Goal: Task Accomplishment & Management: Complete application form

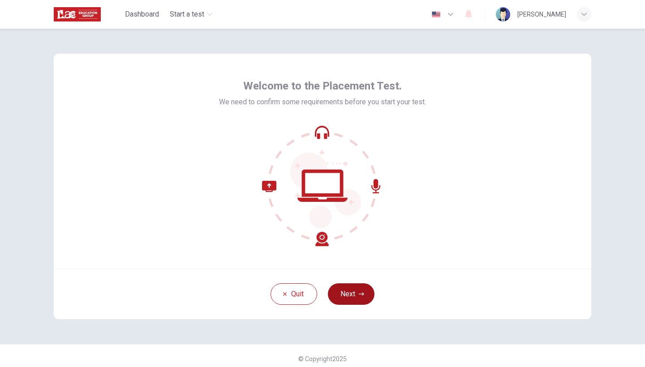
click at [341, 295] on button "Next" at bounding box center [351, 293] width 47 height 21
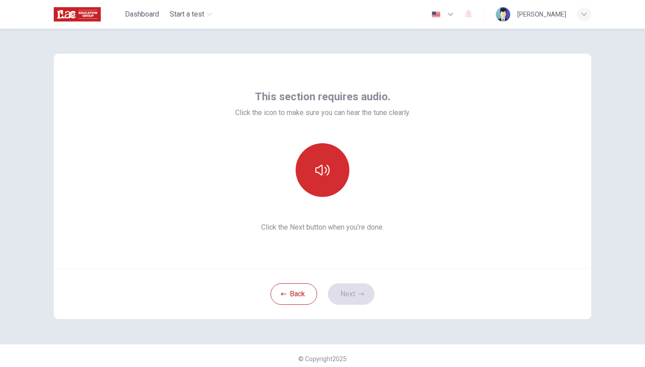
click at [322, 176] on icon "button" at bounding box center [322, 170] width 14 height 14
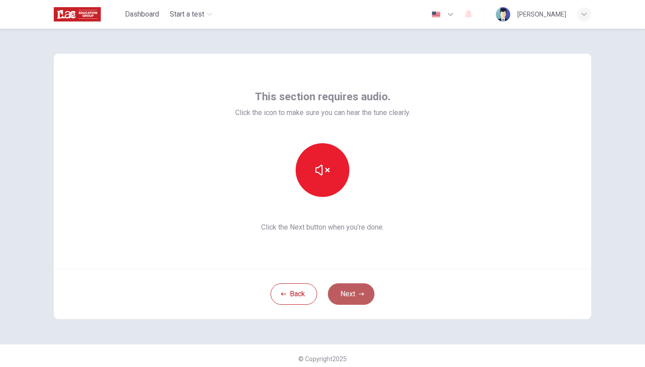
click at [353, 301] on button "Next" at bounding box center [351, 293] width 47 height 21
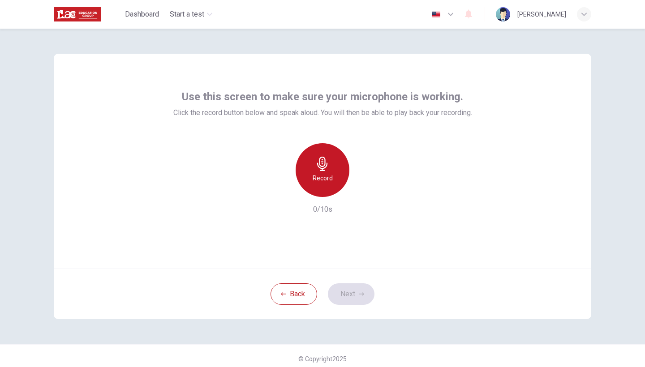
click at [319, 183] on h6 "Record" at bounding box center [323, 178] width 20 height 11
click at [319, 183] on h6 "Stop" at bounding box center [322, 178] width 13 height 11
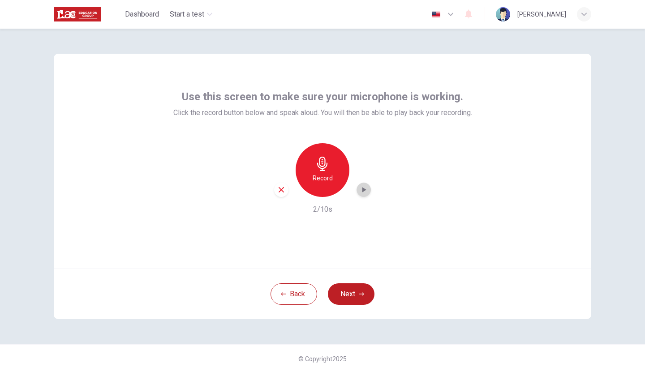
click at [359, 185] on icon "button" at bounding box center [363, 189] width 9 height 9
click at [345, 290] on button "Next" at bounding box center [351, 293] width 47 height 21
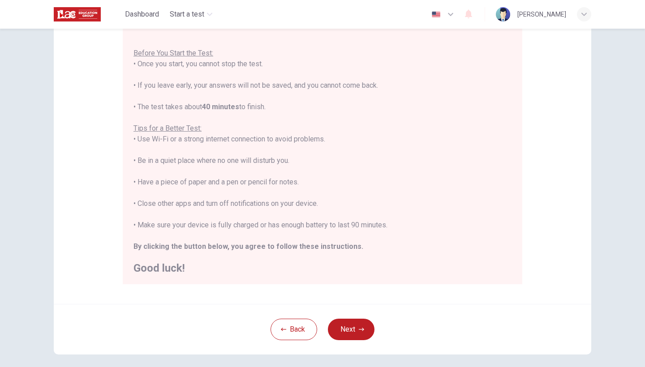
scroll to position [92, 0]
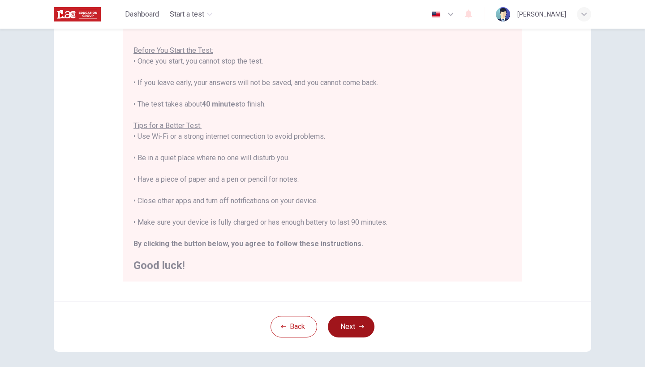
click at [351, 330] on button "Next" at bounding box center [351, 326] width 47 height 21
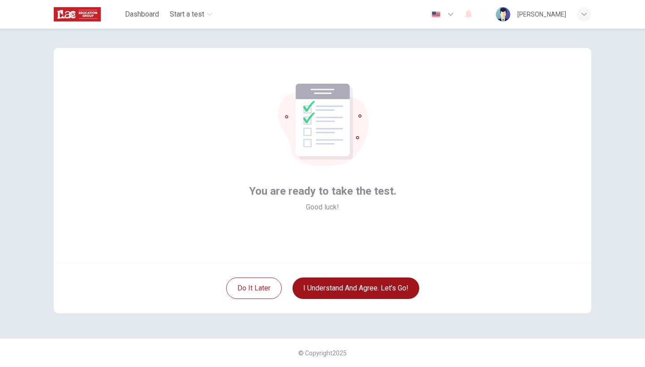
click at [348, 289] on button "I understand and agree. Let’s go!" at bounding box center [355, 288] width 127 height 21
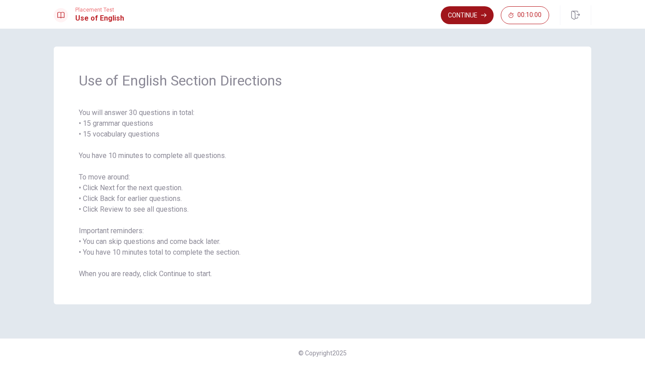
click at [459, 18] on button "Continue" at bounding box center [467, 15] width 53 height 18
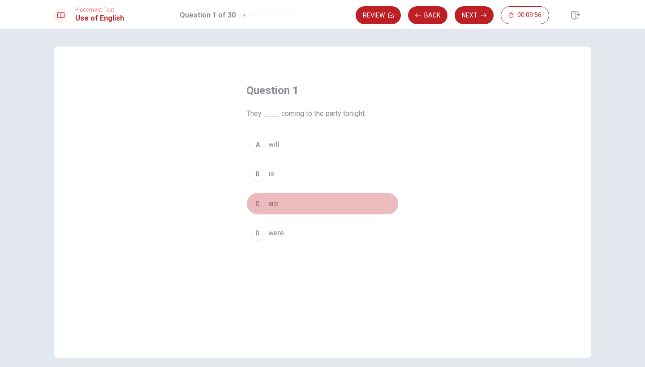
click at [257, 205] on div "C" at bounding box center [257, 204] width 14 height 14
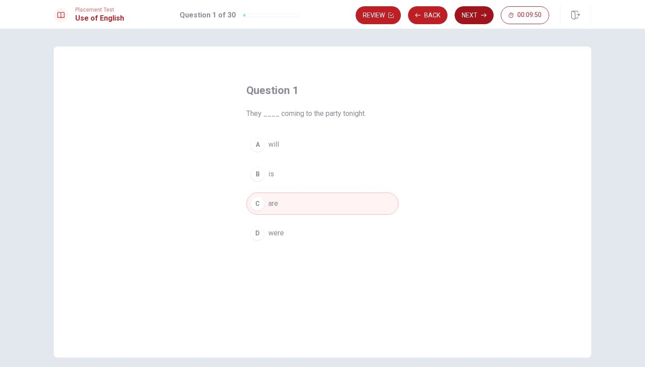
click at [467, 15] on button "Next" at bounding box center [474, 15] width 39 height 18
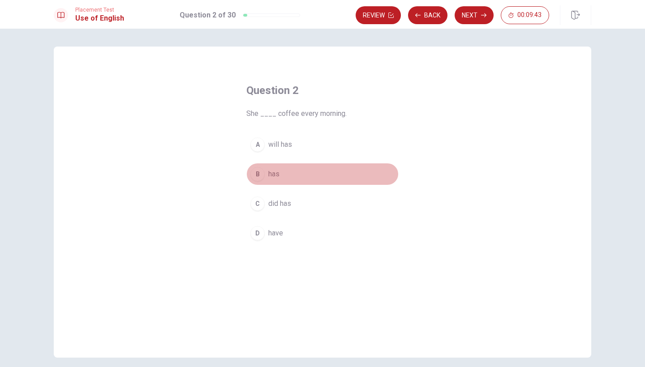
click at [257, 174] on div "B" at bounding box center [257, 174] width 14 height 14
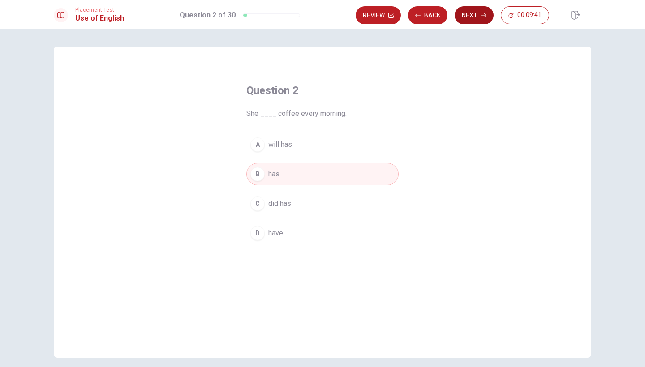
click at [477, 15] on button "Next" at bounding box center [474, 15] width 39 height 18
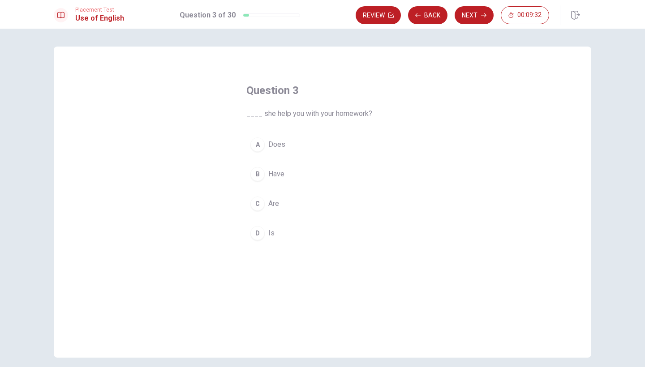
click at [257, 146] on div "A" at bounding box center [257, 144] width 14 height 14
click at [469, 17] on button "Next" at bounding box center [474, 15] width 39 height 18
click at [253, 144] on div "A" at bounding box center [257, 144] width 14 height 14
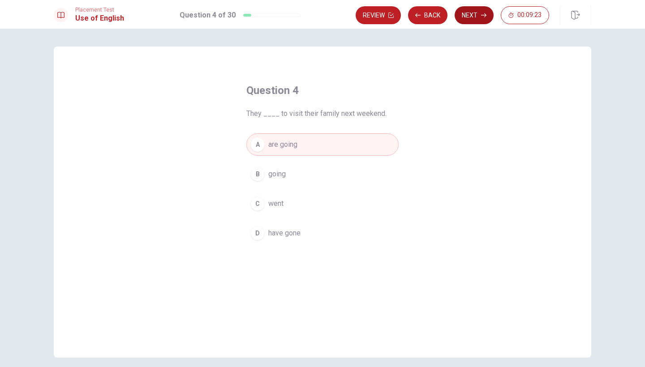
click at [468, 14] on button "Next" at bounding box center [474, 15] width 39 height 18
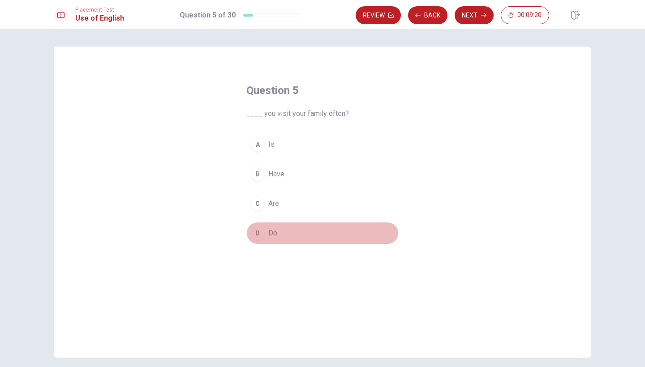
click at [257, 230] on div "D" at bounding box center [257, 233] width 14 height 14
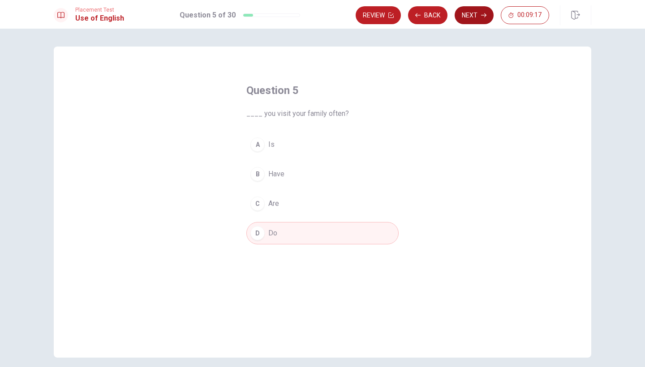
click at [468, 16] on button "Next" at bounding box center [474, 15] width 39 height 18
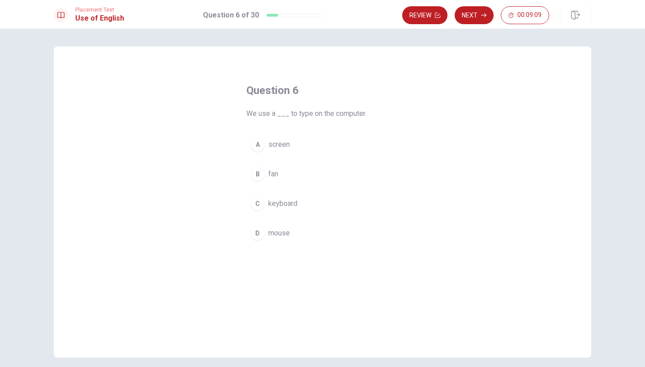
click at [255, 204] on div "C" at bounding box center [257, 204] width 14 height 14
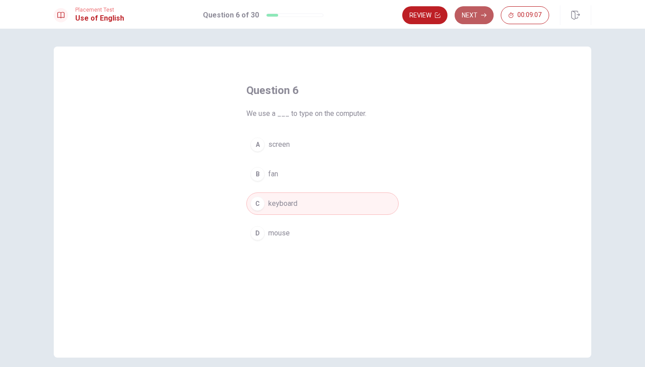
click at [468, 21] on button "Next" at bounding box center [474, 15] width 39 height 18
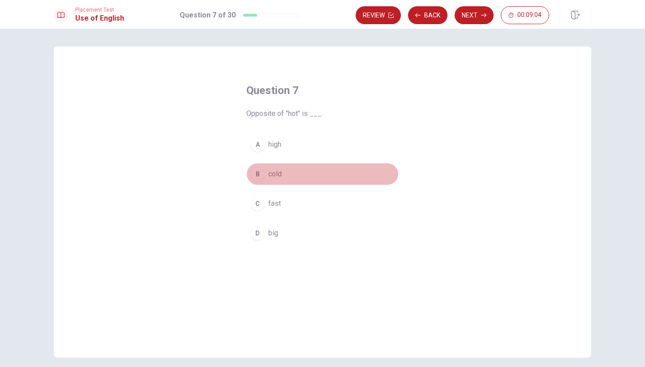
click at [255, 175] on div "B" at bounding box center [257, 174] width 14 height 14
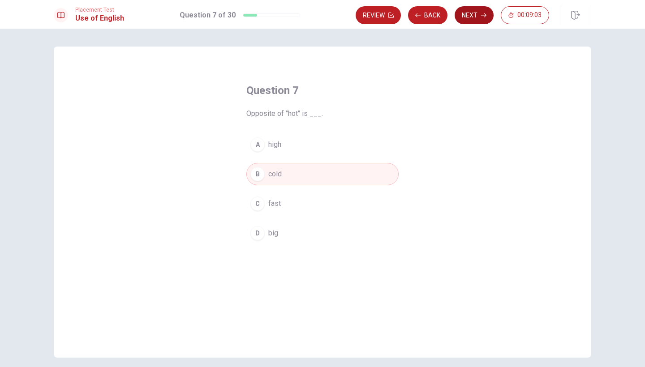
click at [463, 20] on button "Next" at bounding box center [474, 15] width 39 height 18
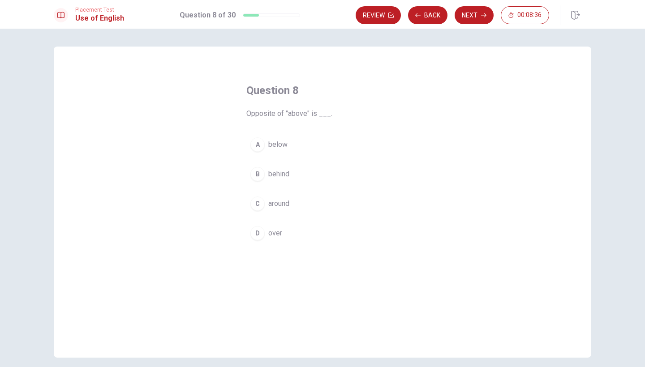
click at [263, 144] on button "A below" at bounding box center [322, 144] width 152 height 22
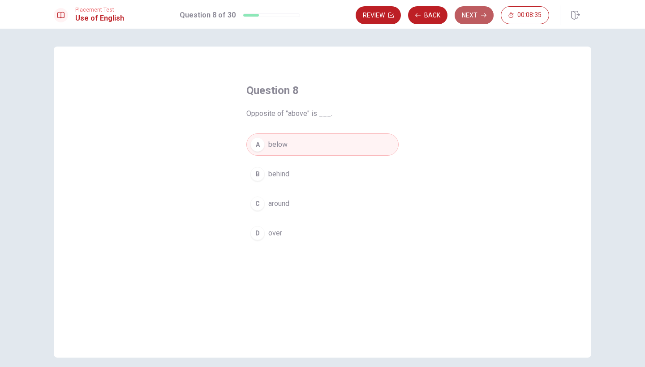
click at [477, 15] on button "Next" at bounding box center [474, 15] width 39 height 18
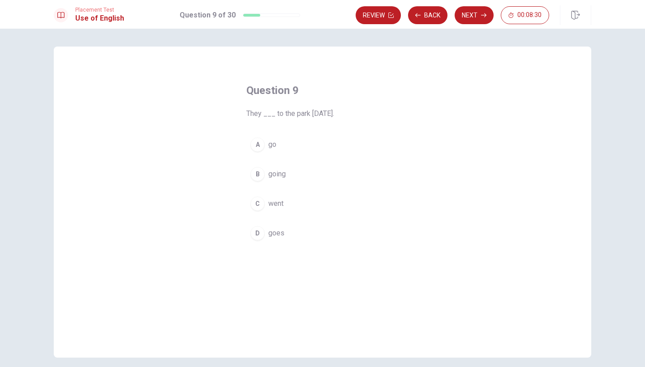
click at [255, 204] on div "C" at bounding box center [257, 204] width 14 height 14
click at [472, 19] on button "Next" at bounding box center [474, 15] width 39 height 18
click at [253, 175] on div "B" at bounding box center [257, 174] width 14 height 14
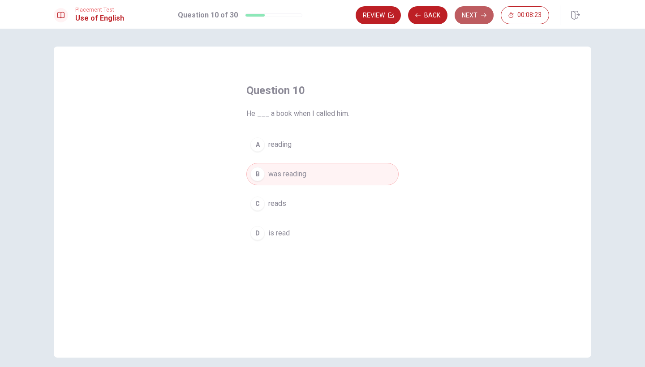
click at [474, 13] on button "Next" at bounding box center [474, 15] width 39 height 18
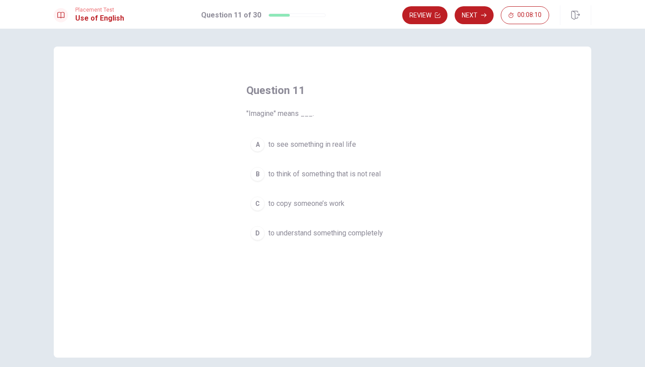
click at [255, 174] on div "B" at bounding box center [257, 174] width 14 height 14
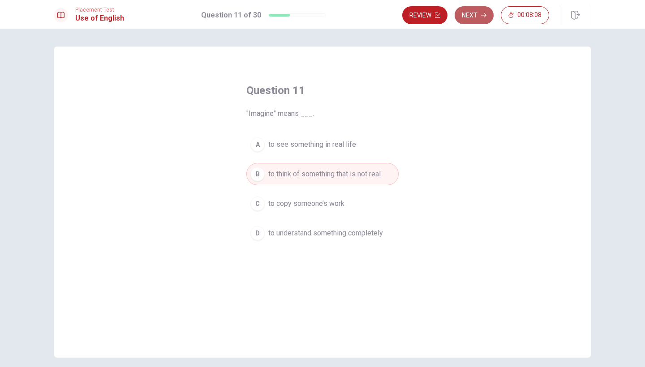
click at [473, 18] on button "Next" at bounding box center [474, 15] width 39 height 18
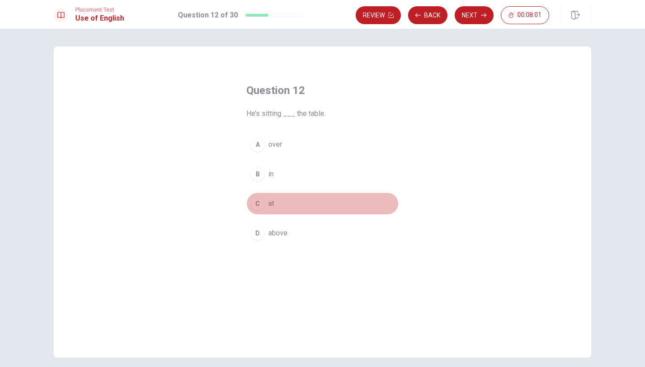
click at [254, 200] on div "C" at bounding box center [257, 204] width 14 height 14
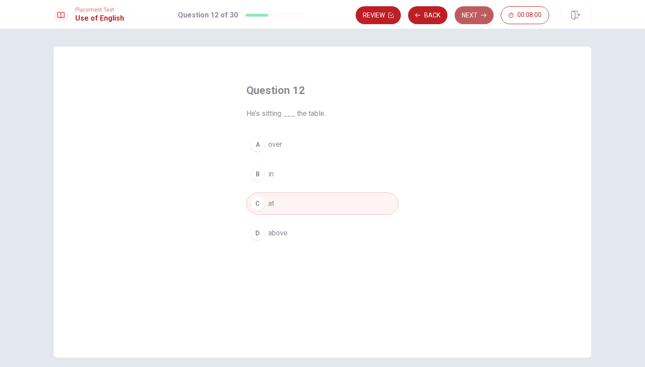
click at [466, 13] on button "Next" at bounding box center [474, 15] width 39 height 18
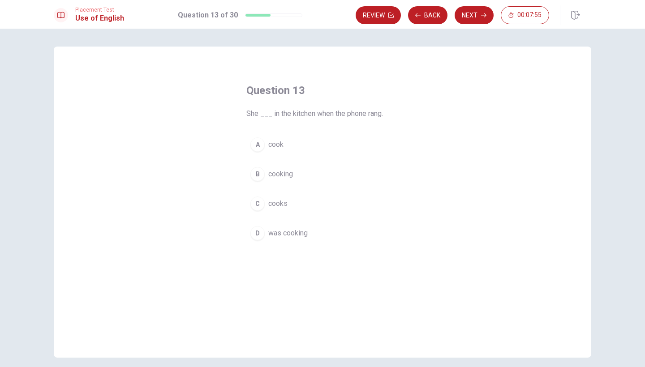
click at [256, 236] on div "D" at bounding box center [257, 233] width 14 height 14
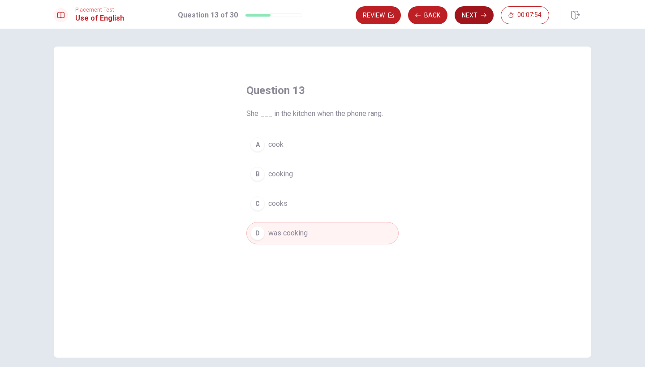
click at [468, 17] on button "Next" at bounding box center [474, 15] width 39 height 18
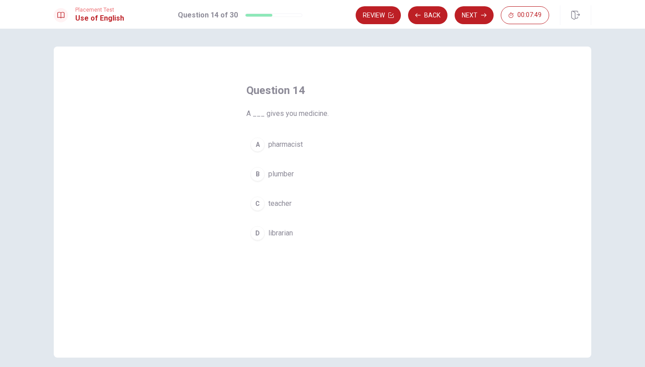
click at [257, 141] on div "A" at bounding box center [257, 144] width 14 height 14
click at [465, 11] on button "Next" at bounding box center [474, 15] width 39 height 18
click at [259, 202] on div "C" at bounding box center [257, 204] width 14 height 14
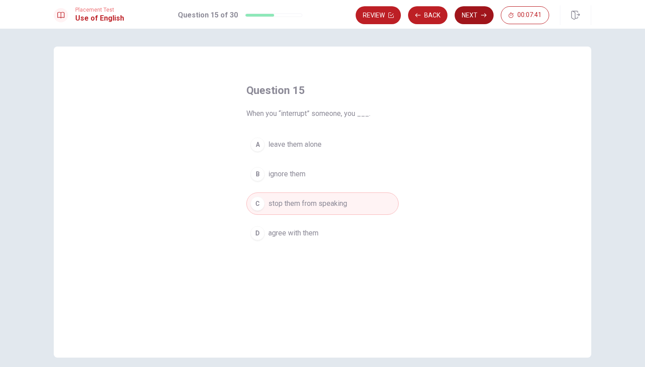
click at [467, 19] on button "Next" at bounding box center [474, 15] width 39 height 18
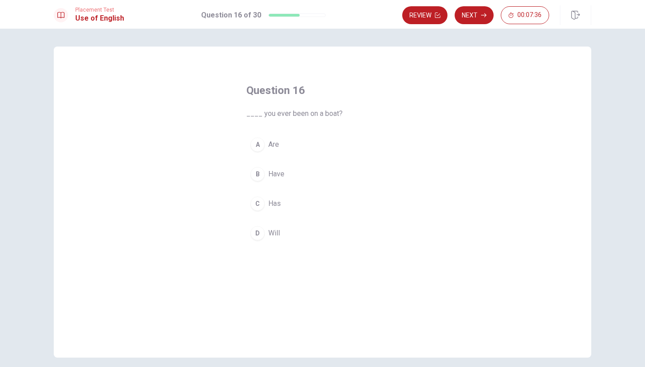
click at [256, 171] on div "B" at bounding box center [257, 174] width 14 height 14
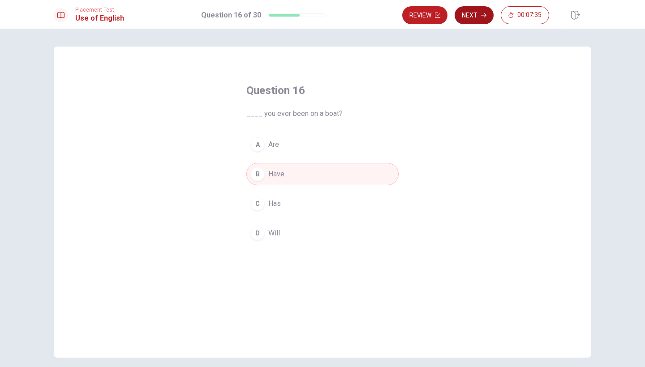
click at [470, 17] on button "Next" at bounding box center [474, 15] width 39 height 18
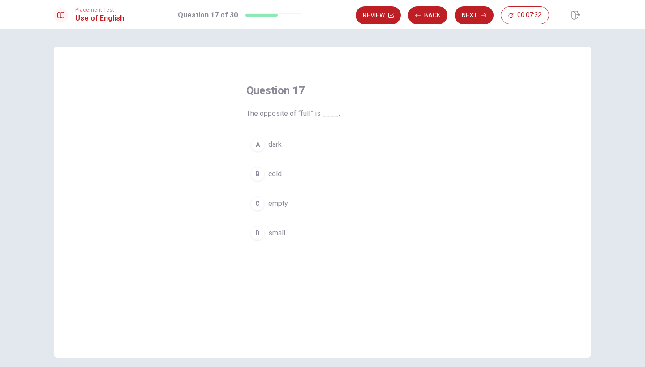
click at [257, 199] on div "C" at bounding box center [257, 204] width 14 height 14
click at [470, 14] on button "Next" at bounding box center [474, 15] width 39 height 18
click at [257, 140] on div "A" at bounding box center [257, 144] width 14 height 14
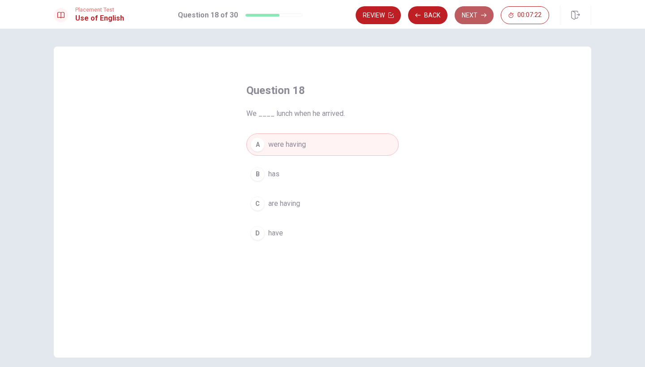
click at [483, 13] on icon "button" at bounding box center [483, 15] width 5 height 5
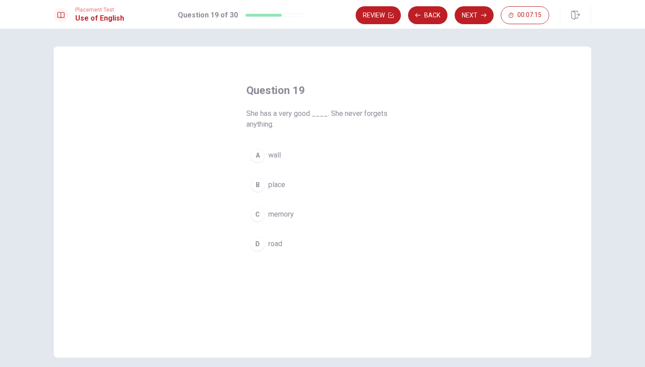
click at [256, 219] on div "C" at bounding box center [257, 214] width 14 height 14
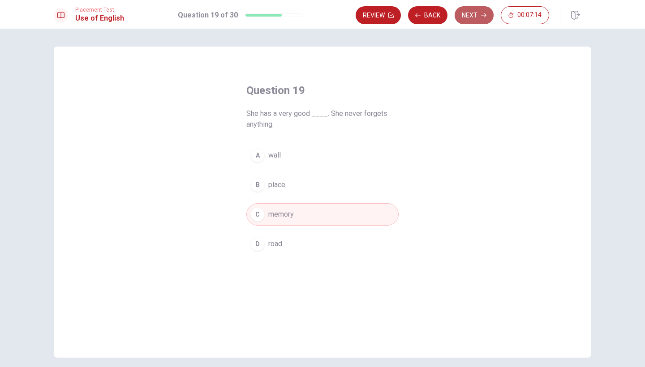
click at [475, 13] on button "Next" at bounding box center [474, 15] width 39 height 18
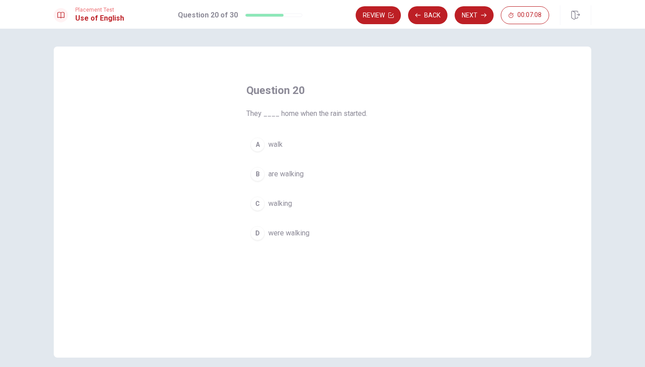
click at [250, 235] on div "D" at bounding box center [257, 233] width 14 height 14
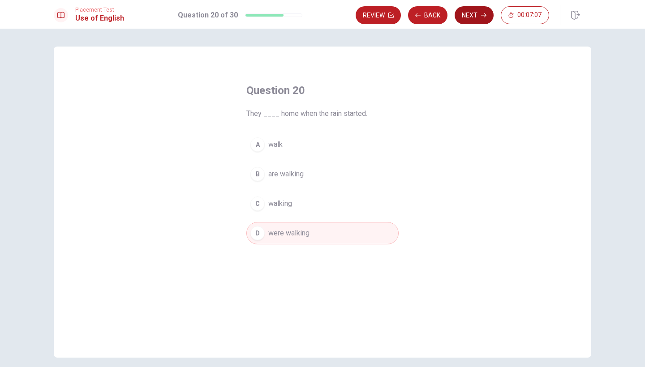
click at [479, 19] on button "Next" at bounding box center [474, 15] width 39 height 18
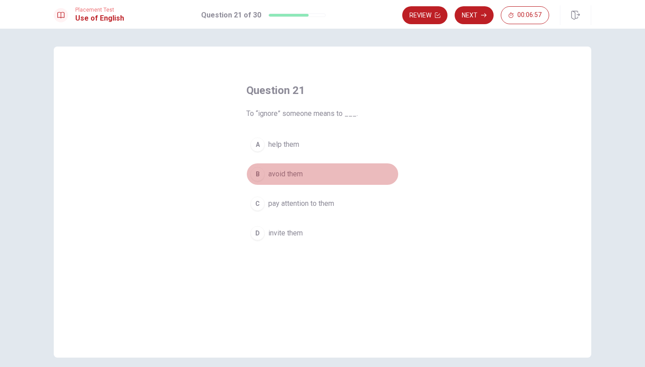
click at [256, 180] on div "B" at bounding box center [257, 174] width 14 height 14
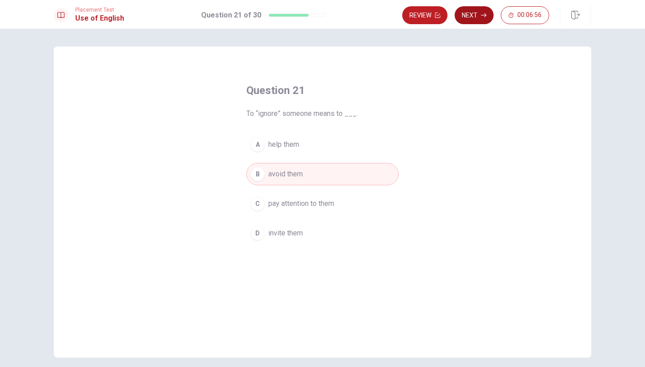
click at [478, 15] on button "Next" at bounding box center [474, 15] width 39 height 18
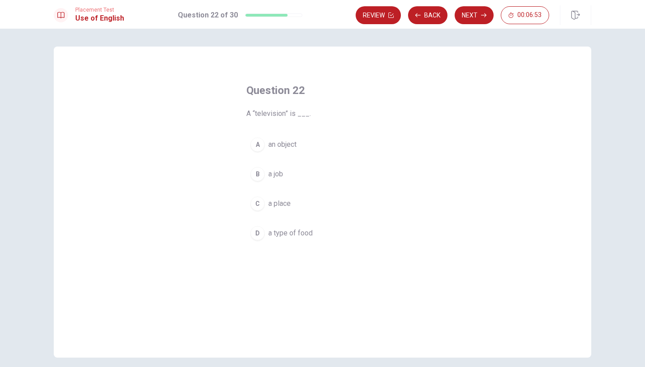
click at [252, 145] on div "A" at bounding box center [257, 144] width 14 height 14
click at [462, 18] on button "Next" at bounding box center [474, 15] width 39 height 18
click at [259, 204] on div "C" at bounding box center [257, 204] width 14 height 14
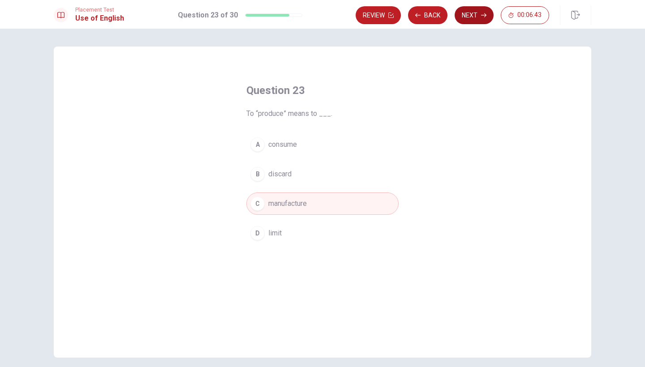
click at [473, 18] on button "Next" at bounding box center [474, 15] width 39 height 18
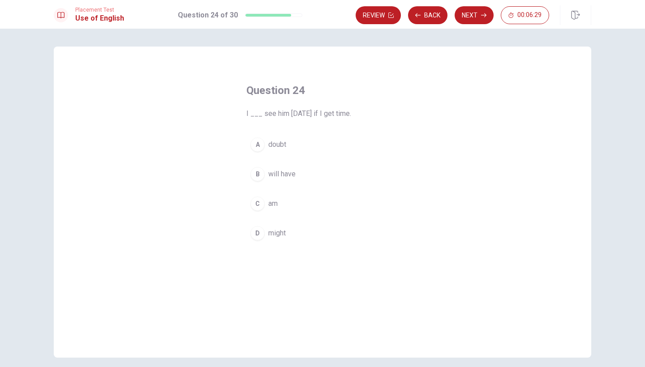
click at [262, 229] on button "D might" at bounding box center [322, 233] width 152 height 22
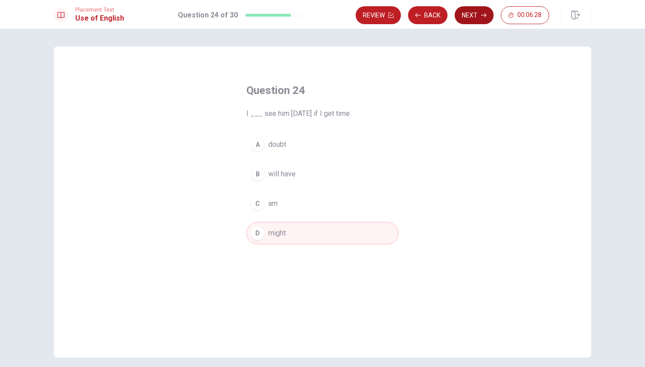
click at [463, 14] on button "Next" at bounding box center [474, 15] width 39 height 18
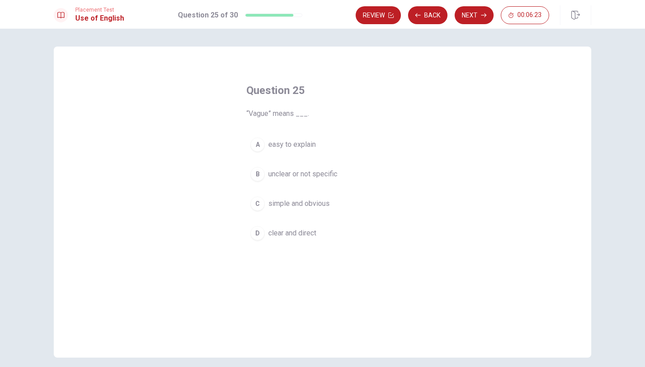
click at [256, 178] on div "B" at bounding box center [257, 174] width 14 height 14
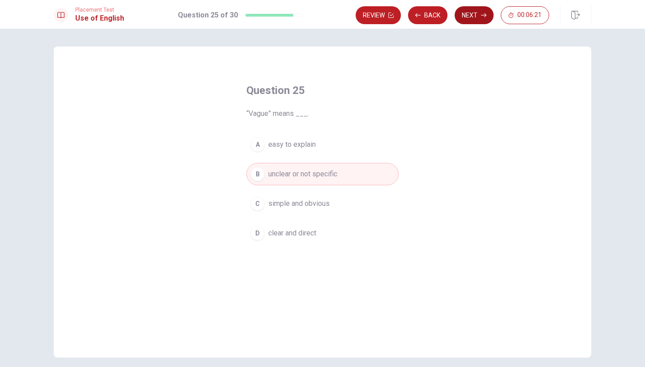
click at [471, 15] on button "Next" at bounding box center [474, 15] width 39 height 18
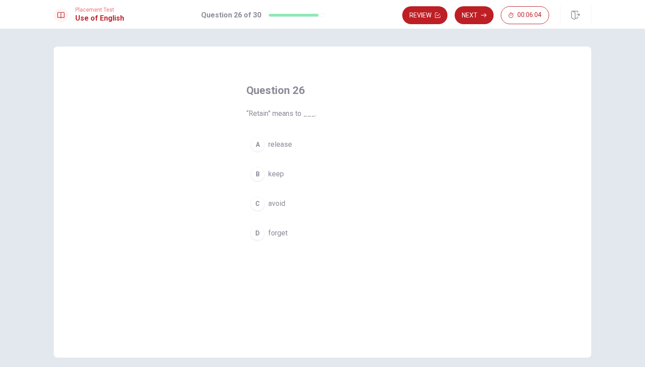
click at [308, 180] on button "B keep" at bounding box center [322, 174] width 152 height 22
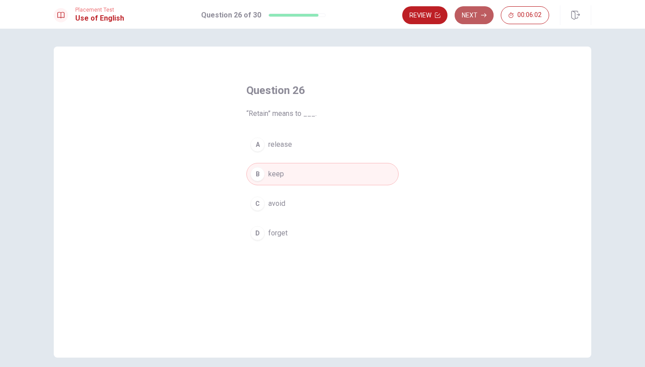
click at [469, 9] on button "Next" at bounding box center [474, 15] width 39 height 18
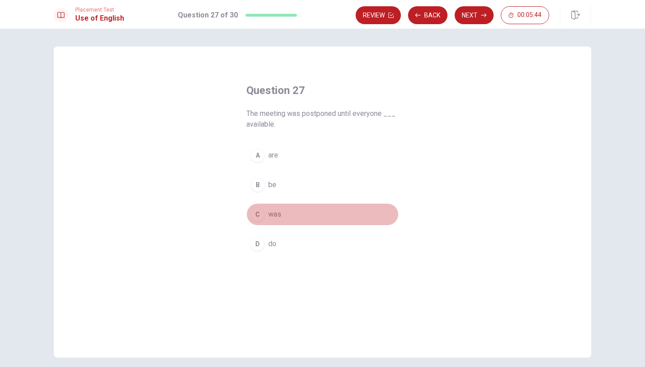
click at [258, 211] on div "C" at bounding box center [257, 214] width 14 height 14
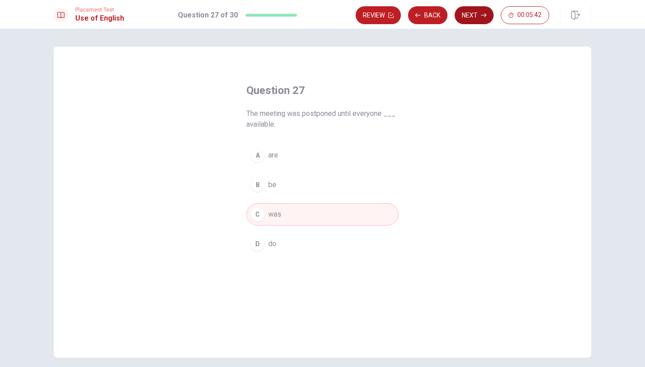
click at [475, 12] on button "Next" at bounding box center [474, 15] width 39 height 18
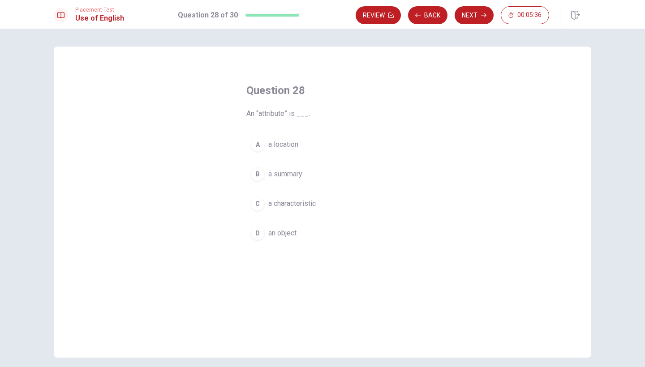
click at [257, 201] on div "C" at bounding box center [257, 204] width 14 height 14
click at [478, 13] on button "Next" at bounding box center [474, 15] width 39 height 18
click at [257, 146] on div "A" at bounding box center [257, 144] width 14 height 14
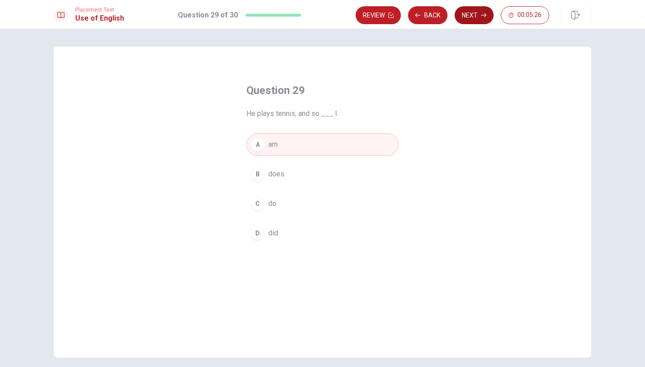
click at [468, 17] on button "Next" at bounding box center [474, 15] width 39 height 18
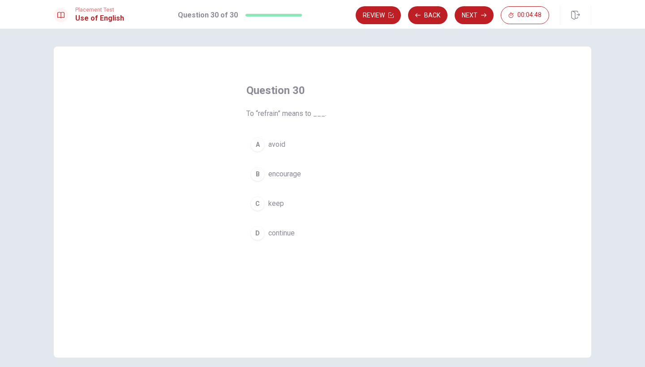
click at [322, 150] on button "A avoid" at bounding box center [322, 144] width 152 height 22
click at [475, 14] on button "Next" at bounding box center [474, 15] width 39 height 18
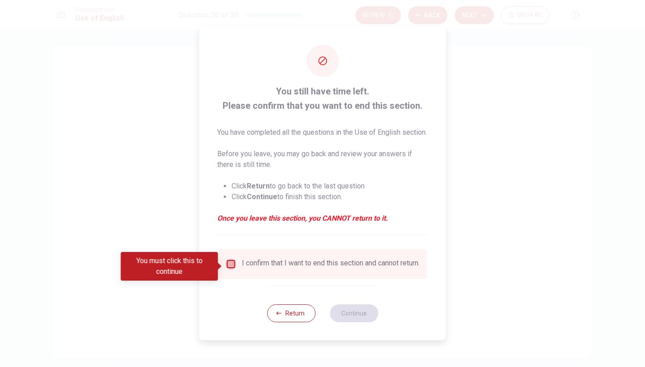
click at [230, 266] on input "You must click this to continue" at bounding box center [231, 264] width 11 height 11
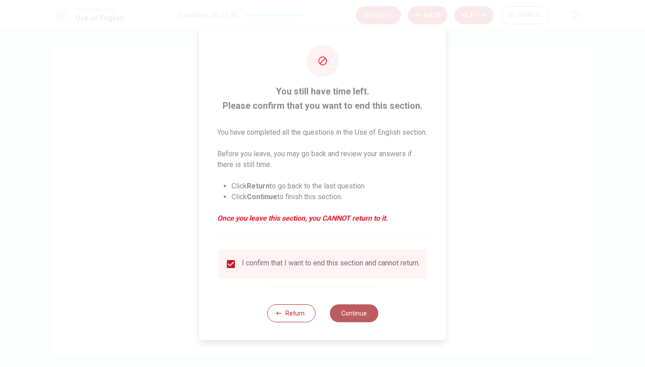
click at [346, 322] on button "Continue" at bounding box center [354, 314] width 48 height 18
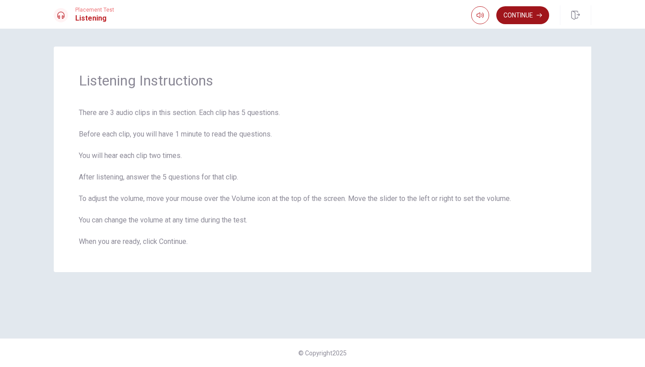
click at [531, 10] on button "Continue" at bounding box center [522, 15] width 53 height 18
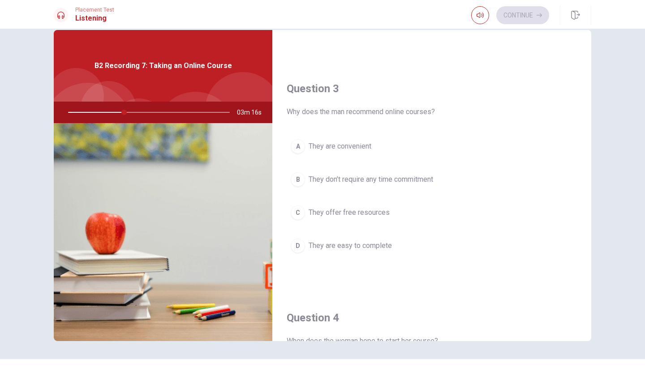
scroll to position [427, 0]
click at [296, 146] on div "A" at bounding box center [298, 144] width 14 height 14
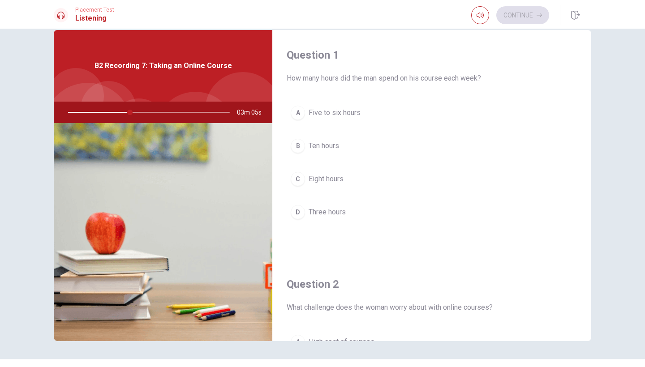
scroll to position [0, 0]
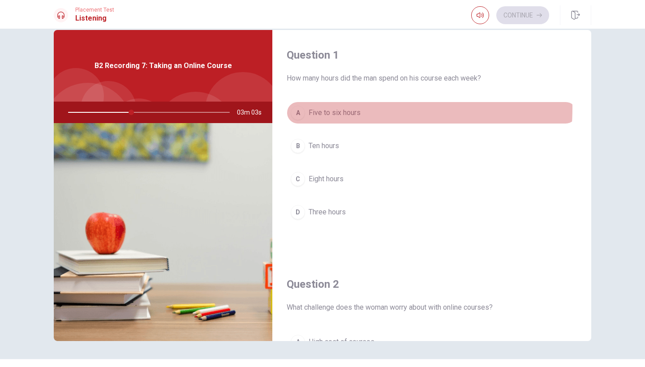
click at [317, 108] on span "Five to six hours" at bounding box center [335, 112] width 52 height 11
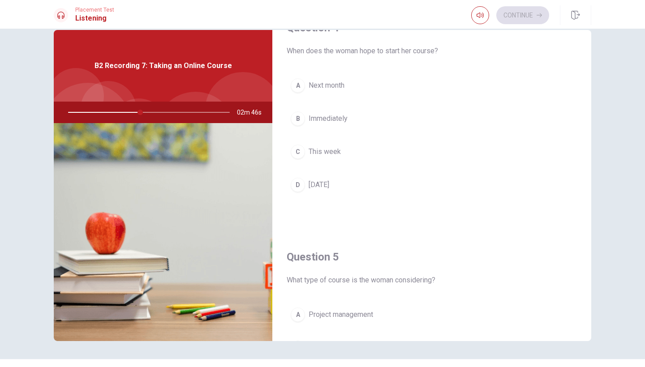
scroll to position [707, 0]
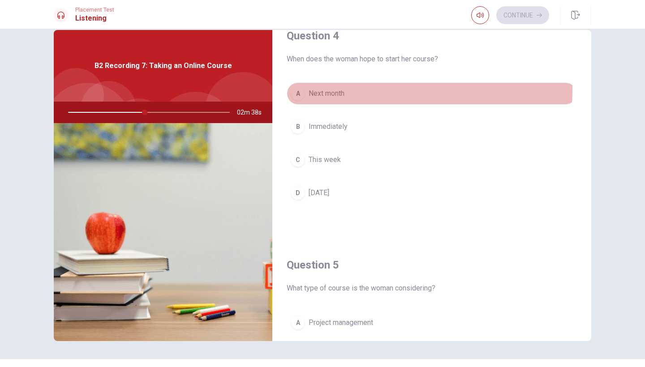
click at [312, 90] on span "Next month" at bounding box center [327, 93] width 36 height 11
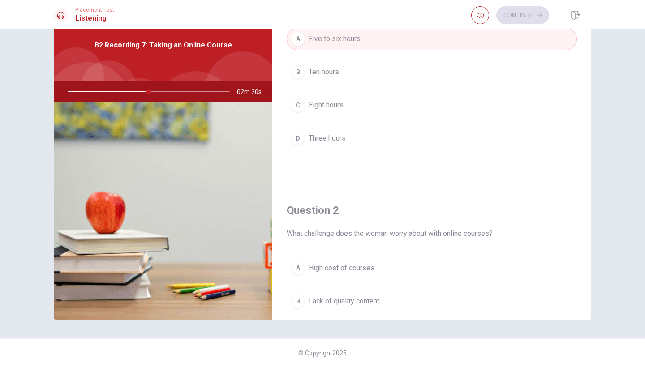
scroll to position [167, 0]
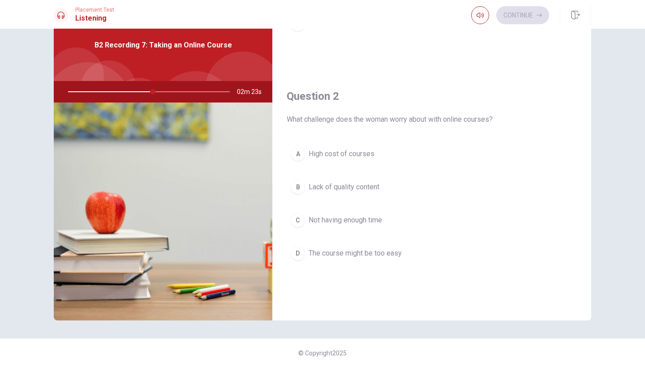
click at [349, 224] on span "Not having enough time" at bounding box center [345, 220] width 73 height 11
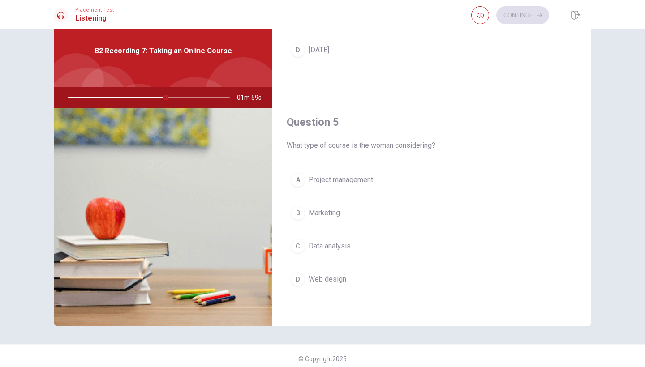
scroll to position [835, 0]
click at [324, 249] on span "Data analysis" at bounding box center [330, 246] width 42 height 11
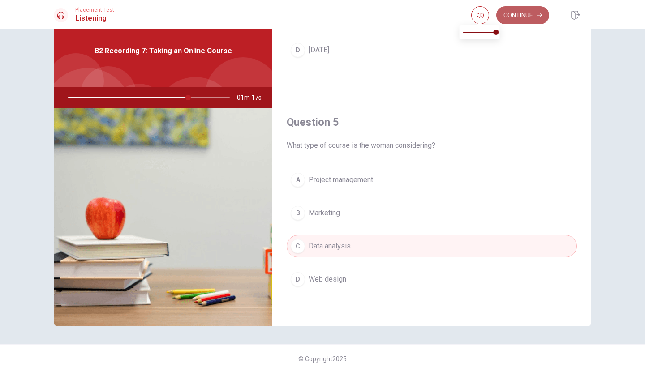
click at [507, 13] on button "Continue" at bounding box center [522, 15] width 53 height 18
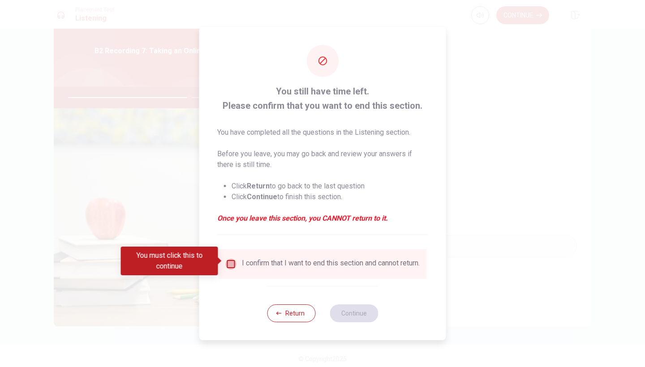
click at [234, 262] on input "You must click this to continue" at bounding box center [231, 264] width 11 height 11
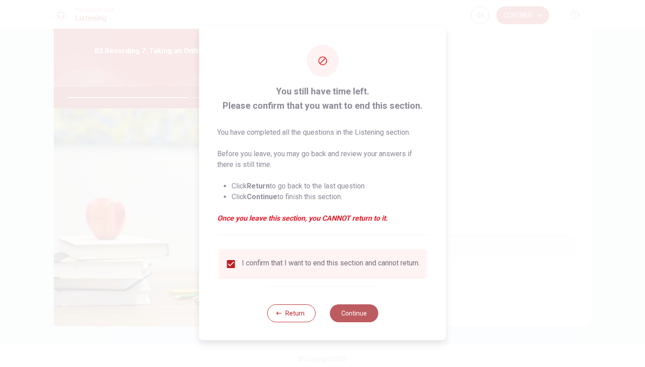
click at [350, 316] on button "Continue" at bounding box center [354, 314] width 48 height 18
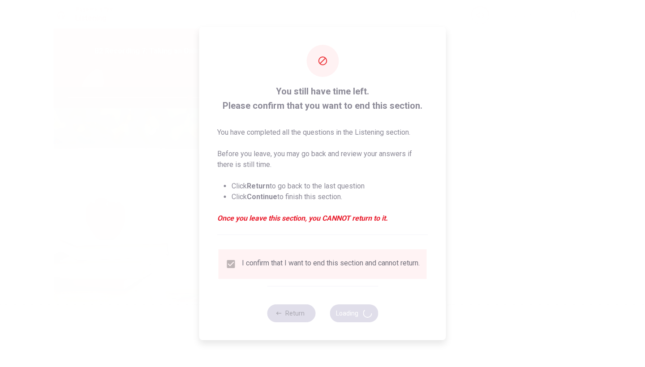
type input "76"
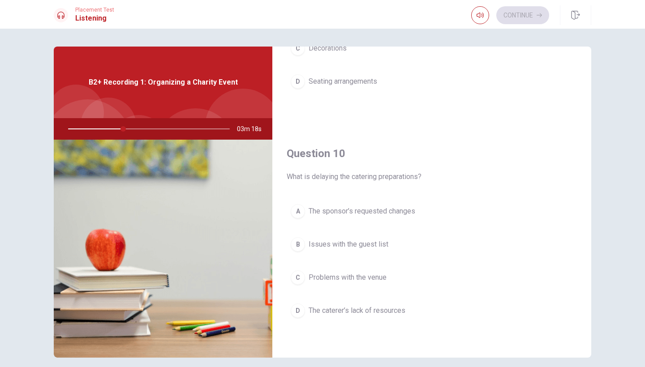
click at [326, 211] on span "The sponsor’s requested changes" at bounding box center [362, 211] width 107 height 11
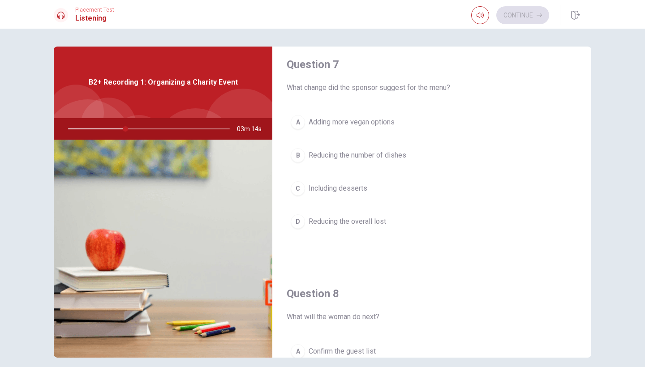
scroll to position [225, 0]
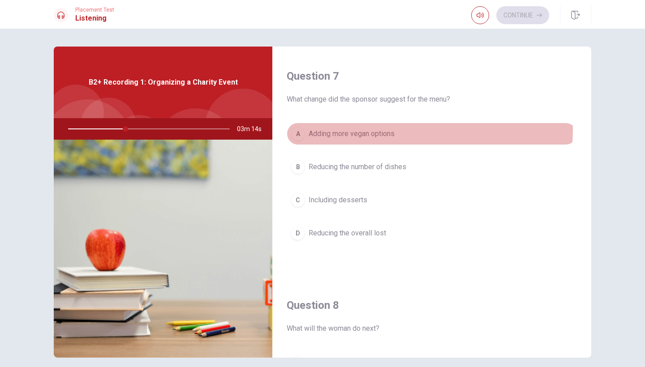
click at [393, 129] on span "Adding more vegan options" at bounding box center [352, 134] width 86 height 11
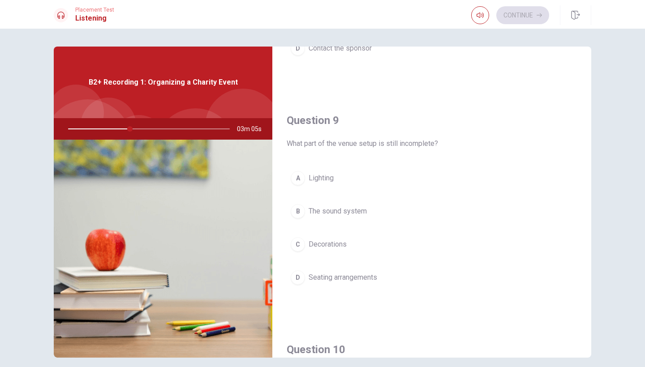
scroll to position [639, 0]
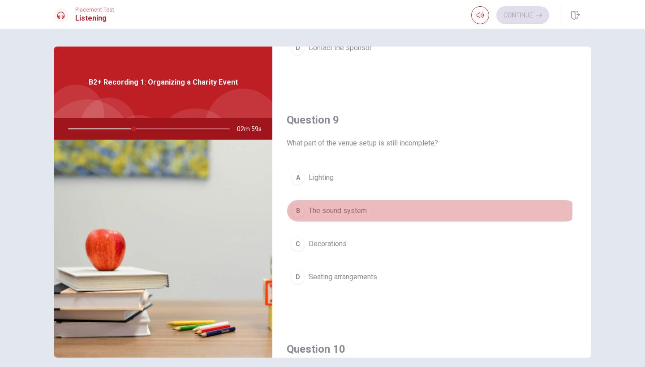
click at [349, 208] on span "The sound system" at bounding box center [338, 211] width 58 height 11
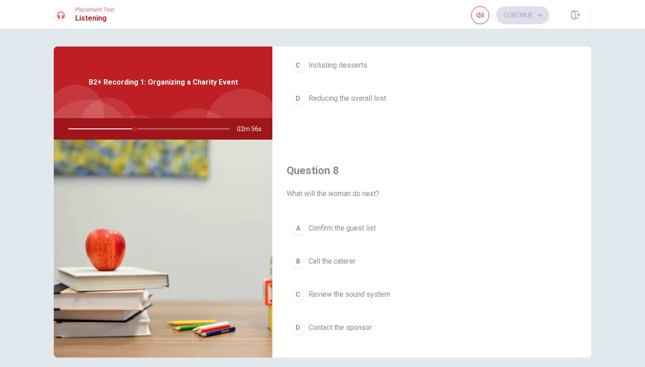
scroll to position [378, 0]
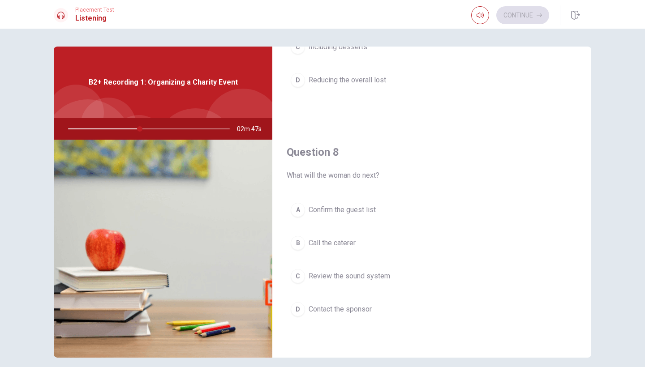
click at [344, 241] on span "Call the caterer" at bounding box center [332, 243] width 47 height 11
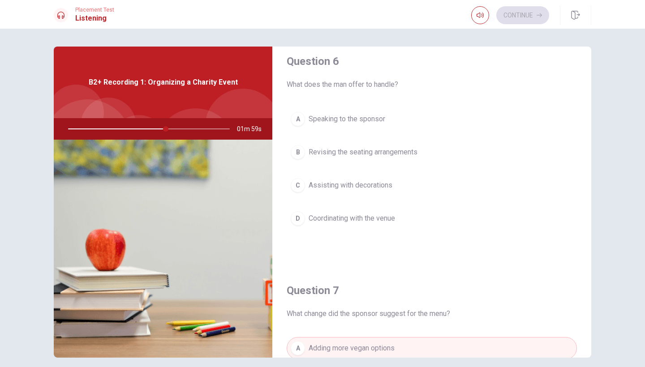
scroll to position [8, 0]
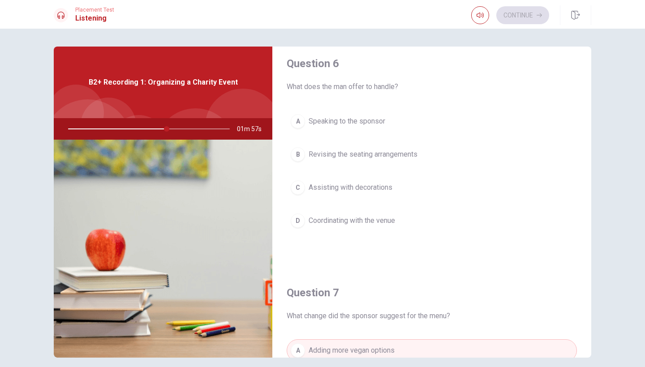
click at [350, 222] on span "Coordinating with the venue" at bounding box center [352, 220] width 86 height 11
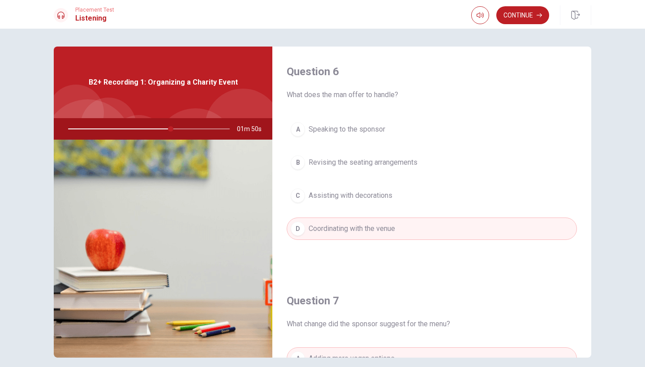
scroll to position [0, 0]
click at [515, 23] on button "Continue" at bounding box center [522, 15] width 53 height 18
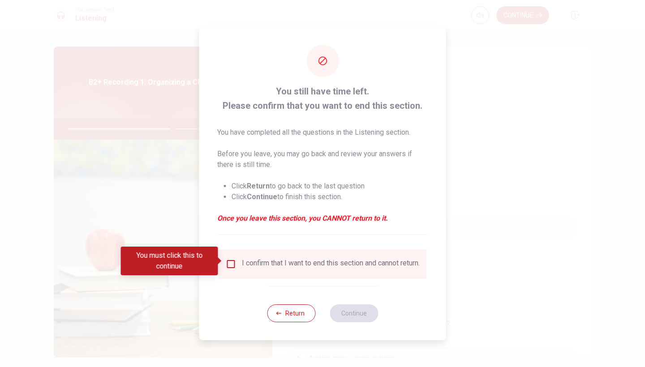
click at [226, 262] on input "You must click this to continue" at bounding box center [231, 264] width 11 height 11
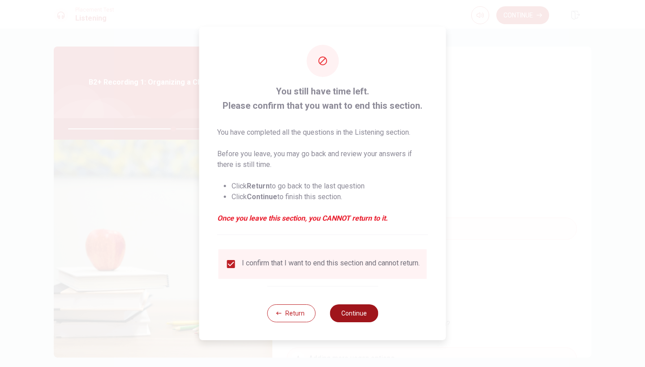
click at [342, 316] on button "Continue" at bounding box center [354, 314] width 48 height 18
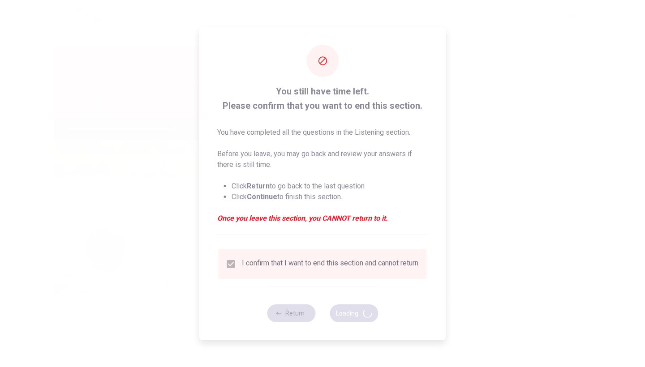
type input "66"
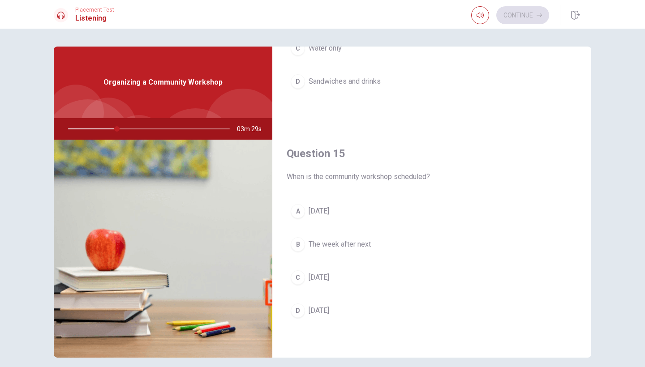
scroll to position [835, 0]
click at [313, 307] on span "[DATE]" at bounding box center [319, 310] width 21 height 11
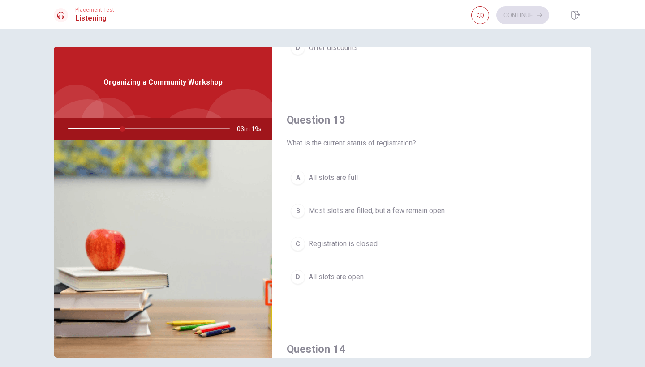
scroll to position [411, 0]
click at [365, 173] on button "A All slots are full" at bounding box center [432, 177] width 290 height 22
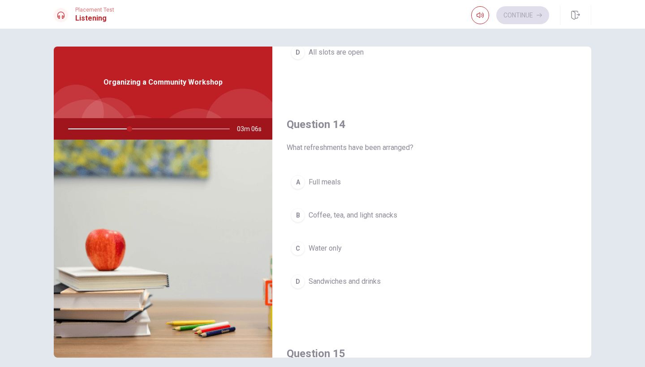
scroll to position [671, 0]
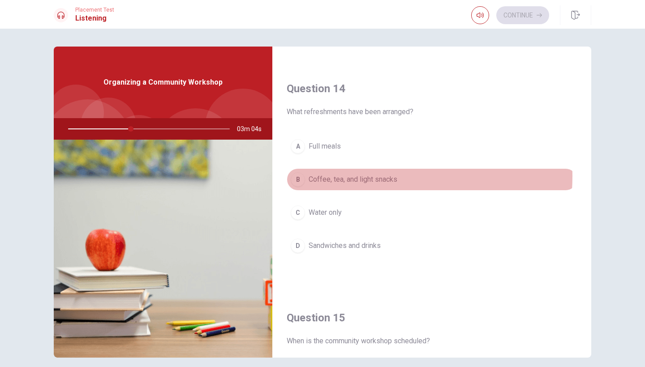
click at [357, 176] on span "Coffee, tea, and light snacks" at bounding box center [353, 179] width 89 height 11
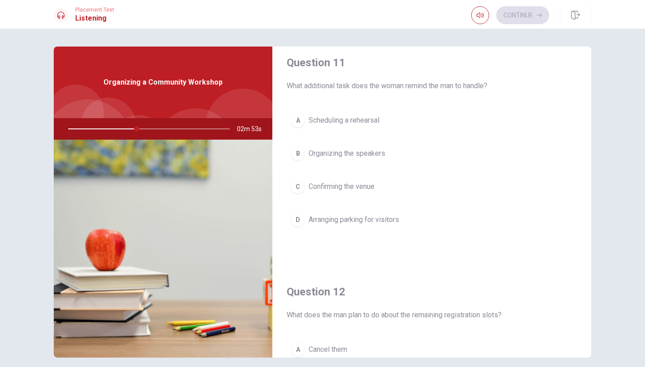
scroll to position [7, 0]
click at [382, 221] on span "Arranging parking for visitors" at bounding box center [354, 221] width 90 height 11
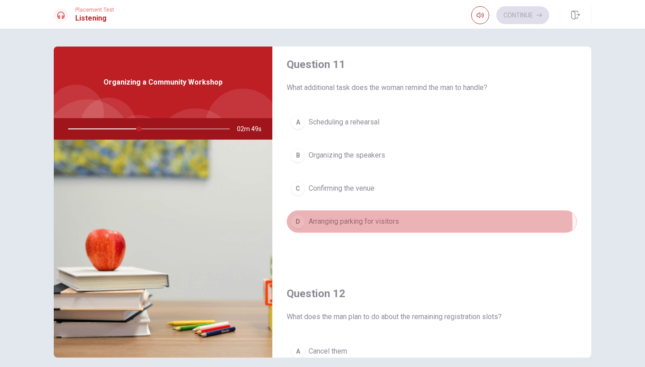
click at [379, 225] on span "Arranging parking for visitors" at bounding box center [354, 221] width 90 height 11
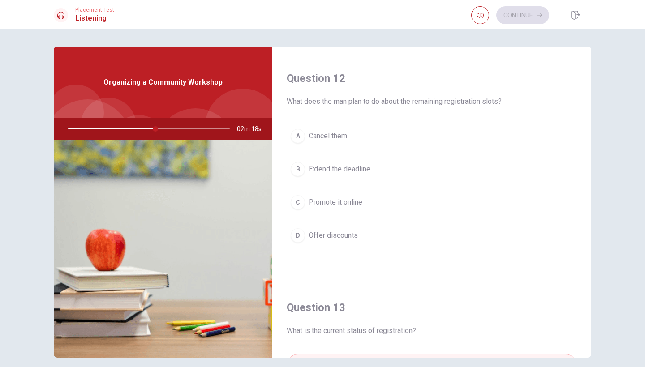
scroll to position [223, 0]
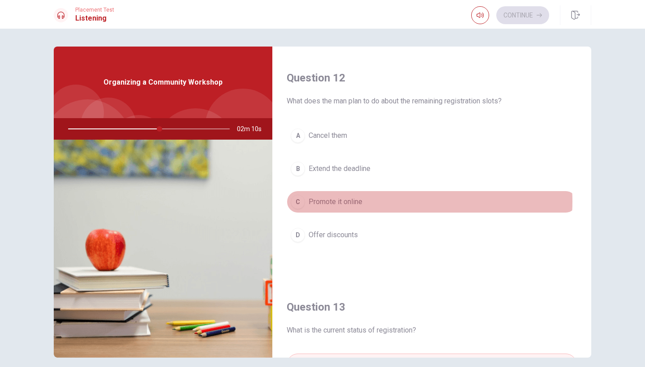
click at [373, 202] on button "C Promote it online" at bounding box center [432, 202] width 290 height 22
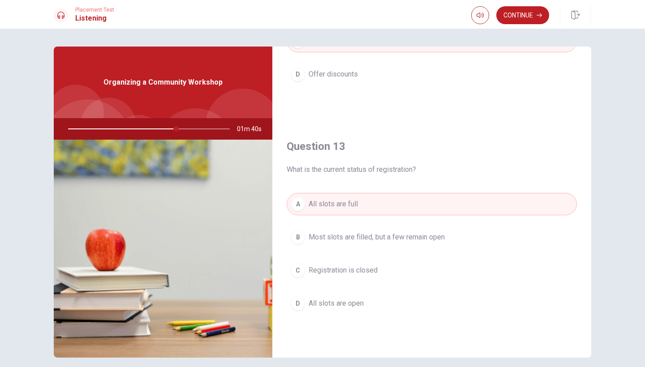
scroll to position [388, 0]
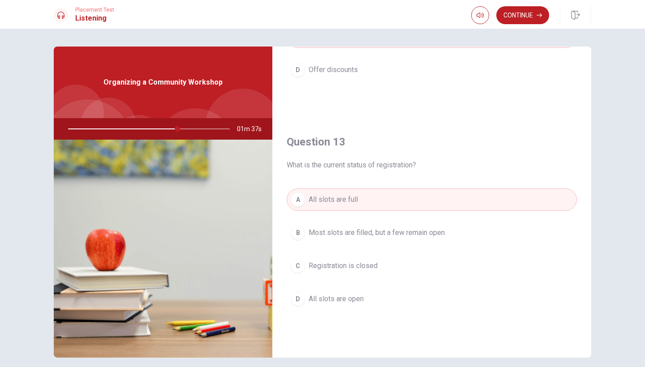
click at [371, 205] on button "A All slots are full" at bounding box center [432, 200] width 290 height 22
click at [377, 232] on span "Most slots are filled, but a few remain open" at bounding box center [377, 232] width 136 height 11
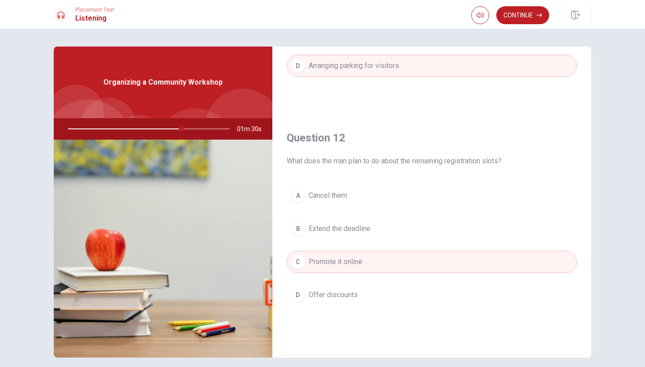
scroll to position [169, 0]
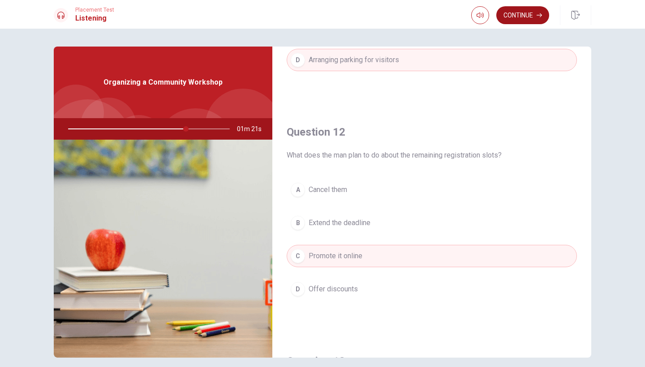
click at [514, 14] on button "Continue" at bounding box center [522, 15] width 53 height 18
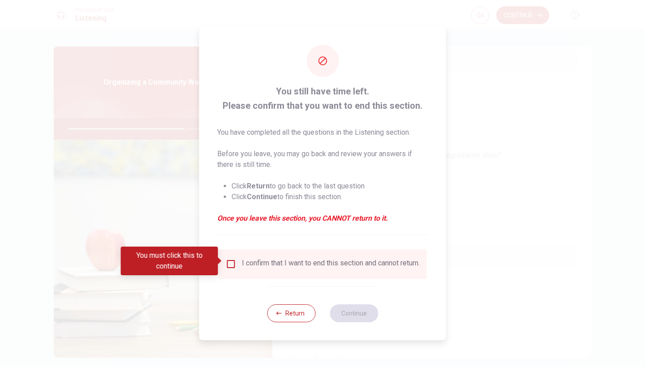
click at [230, 263] on input "You must click this to continue" at bounding box center [231, 264] width 11 height 11
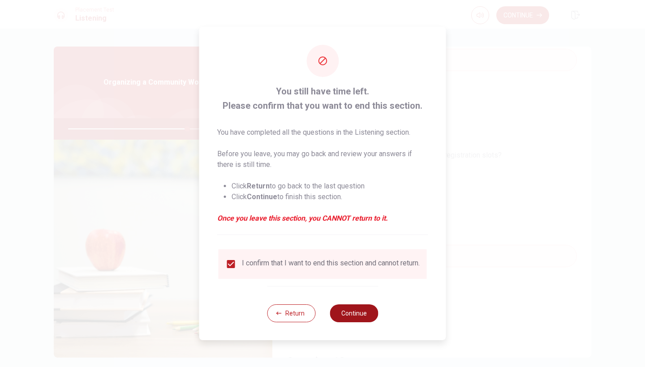
click at [339, 314] on button "Continue" at bounding box center [354, 314] width 48 height 18
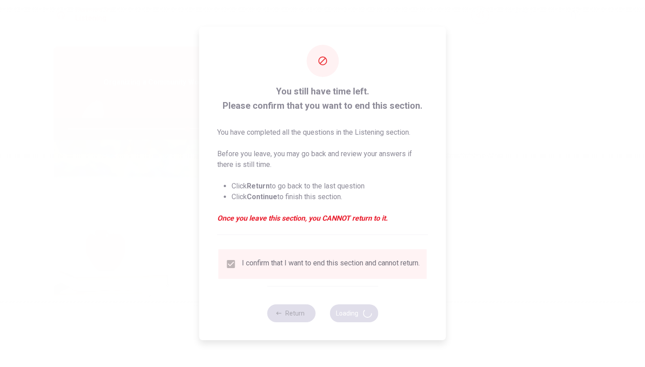
type input "74"
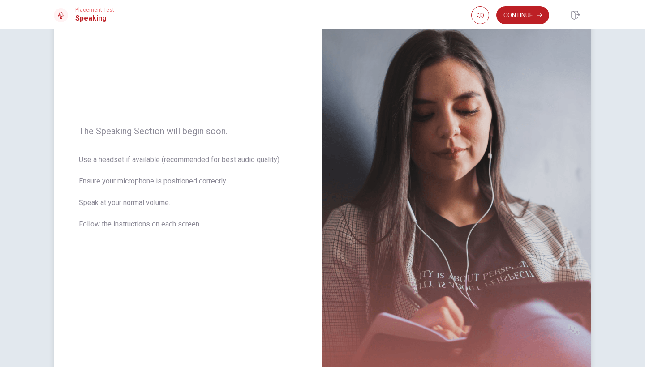
scroll to position [48, 0]
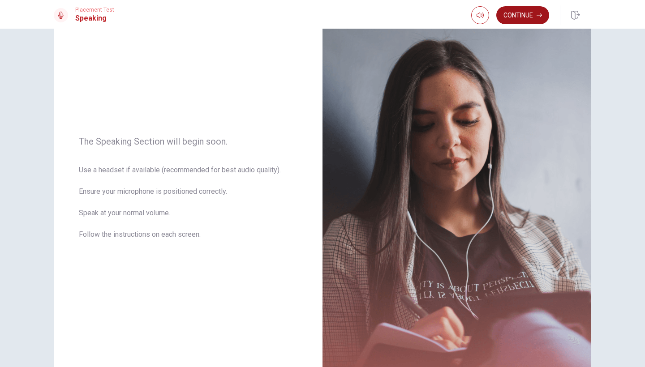
click at [525, 17] on button "Continue" at bounding box center [522, 15] width 53 height 18
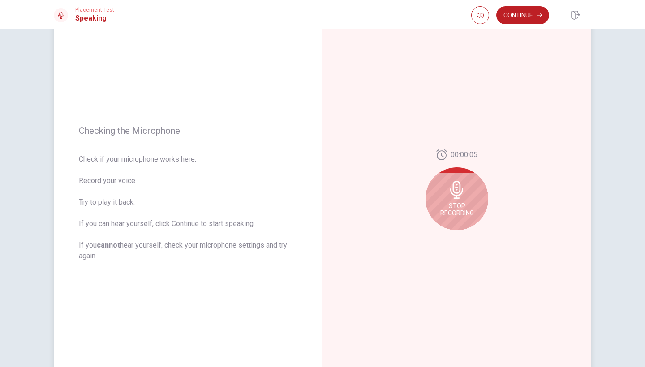
click at [443, 208] on span "Stop Recording" at bounding box center [457, 209] width 34 height 14
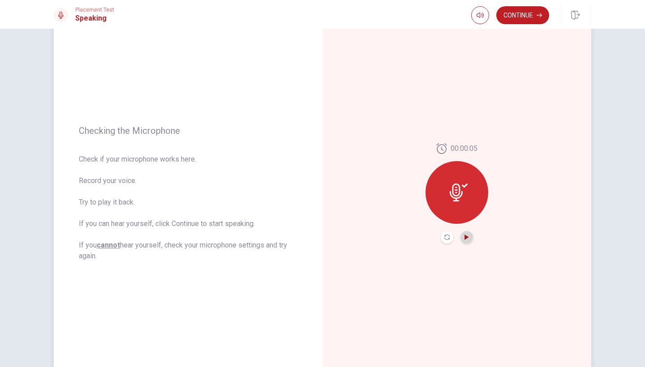
click at [466, 239] on icon "Play Audio" at bounding box center [466, 237] width 5 height 5
click at [532, 13] on button "Continue" at bounding box center [522, 15] width 53 height 18
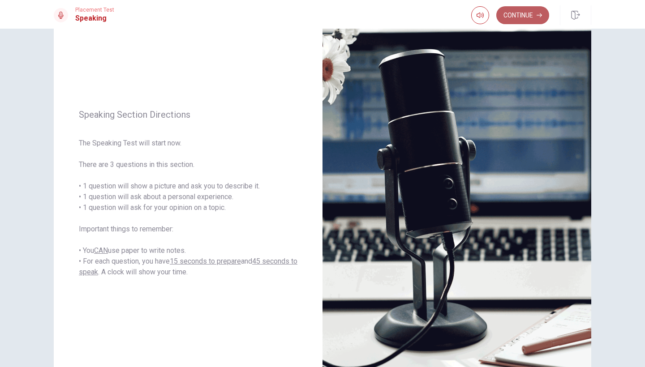
click at [521, 9] on button "Continue" at bounding box center [522, 15] width 53 height 18
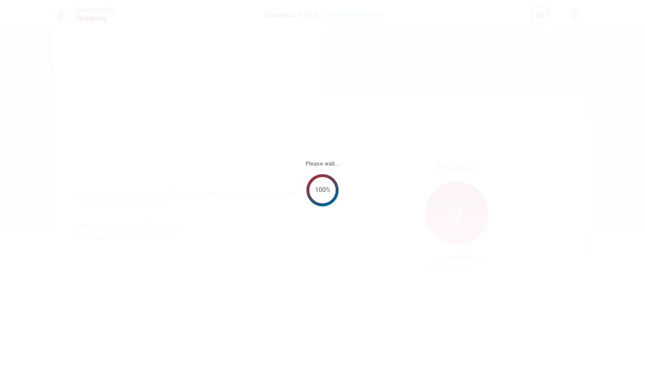
scroll to position [0, 0]
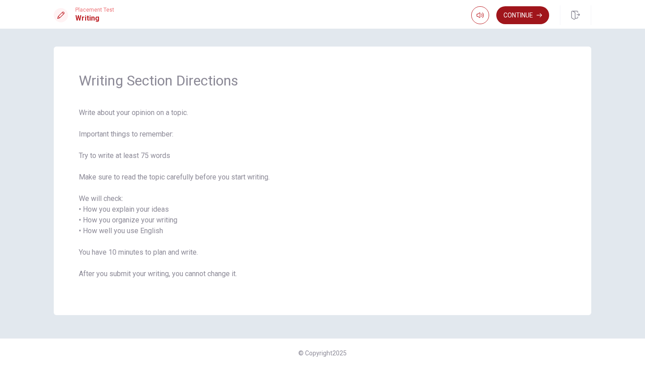
click at [508, 17] on button "Continue" at bounding box center [522, 15] width 53 height 18
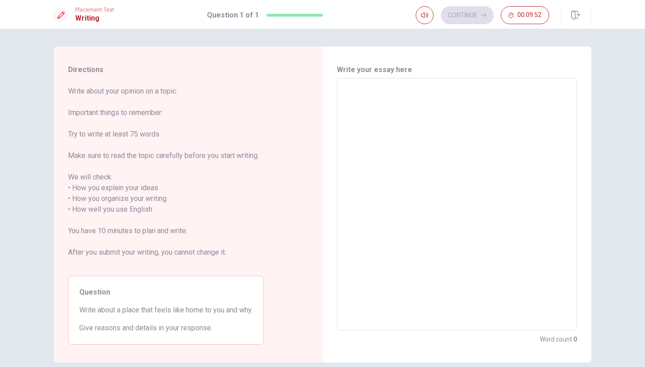
click at [389, 113] on textarea at bounding box center [456, 205] width 227 height 238
type textarea "T"
type textarea "x"
type textarea "Th"
type textarea "x"
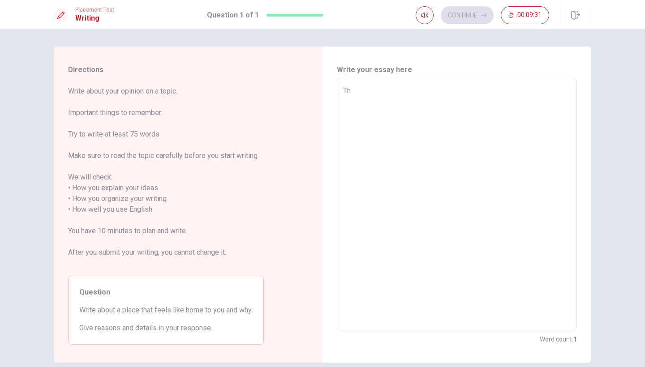
type textarea "The"
type textarea "x"
type textarea "The"
type textarea "x"
type textarea "The p"
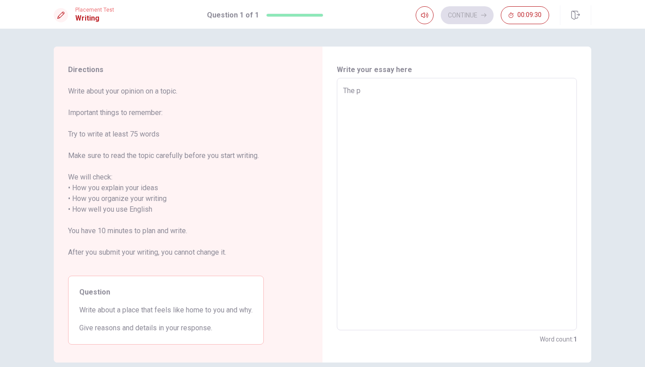
type textarea "x"
type textarea "The pl"
type textarea "x"
type textarea "The pla"
type textarea "x"
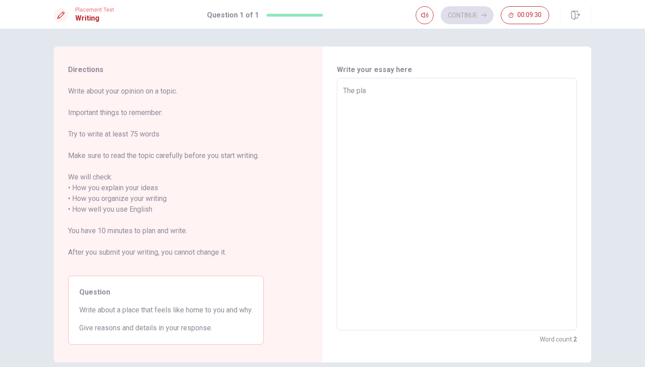
type textarea "The plac"
type textarea "x"
type textarea "The place"
type textarea "x"
type textarea "The place"
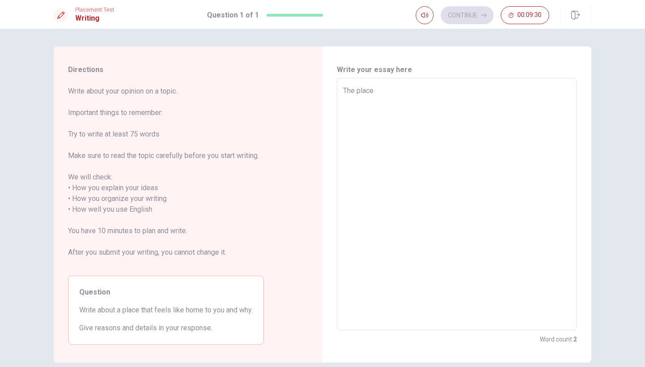
type textarea "x"
type textarea "The place t"
type textarea "x"
type textarea "The place th"
type textarea "x"
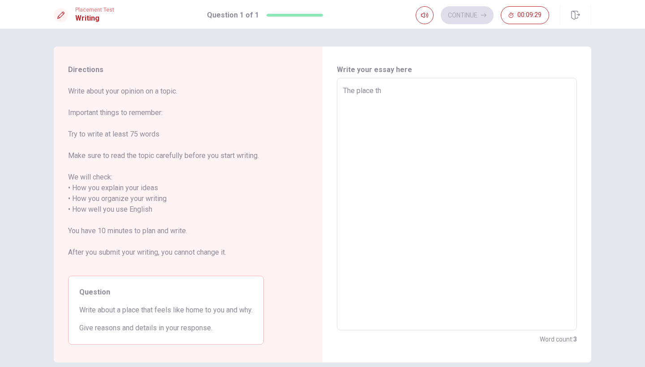
type textarea "The place tha"
type textarea "x"
type textarea "The place that"
type textarea "x"
type textarea "The place that"
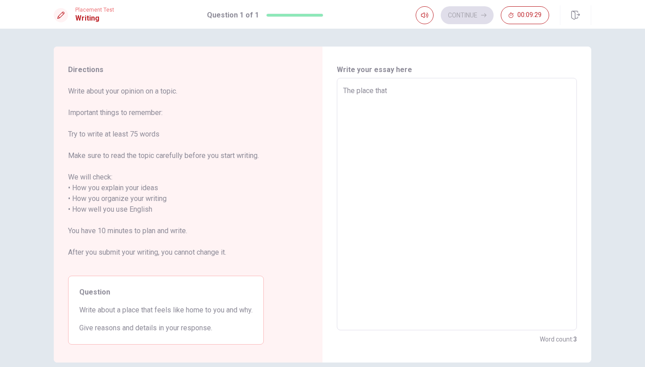
type textarea "x"
type textarea "The place that m"
type textarea "x"
type textarea "The place that ma"
type textarea "x"
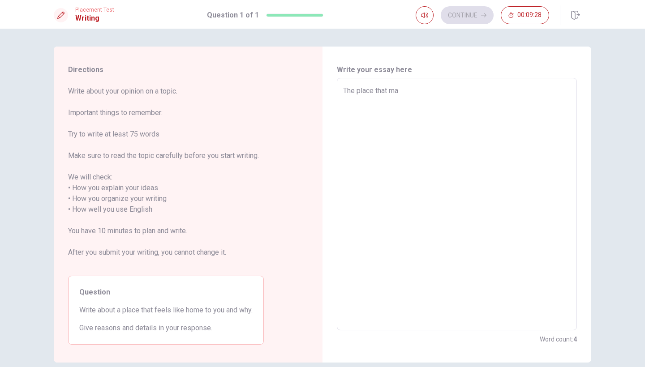
type textarea "The place that mak"
type textarea "x"
type textarea "The place that make"
type textarea "x"
type textarea "The place that make"
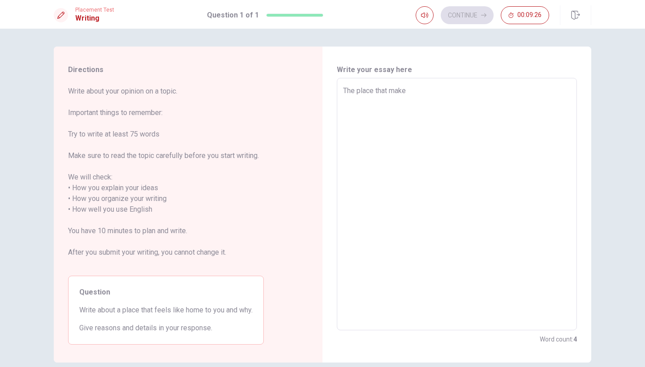
type textarea "x"
type textarea "The place that make"
type textarea "x"
type textarea "The place that mak"
type textarea "x"
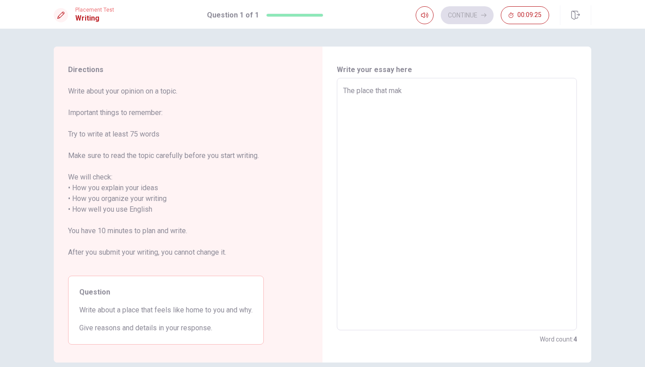
type textarea "The place that ma"
type textarea "x"
type textarea "The place that m"
type textarea "x"
type textarea "The place that"
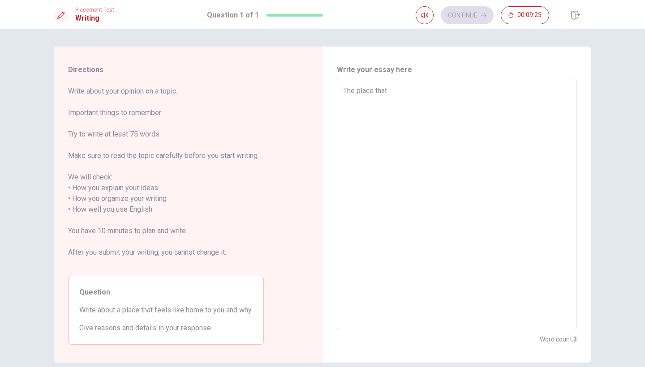
type textarea "x"
type textarea "The place that f"
type textarea "x"
type textarea "The place that fe"
type textarea "x"
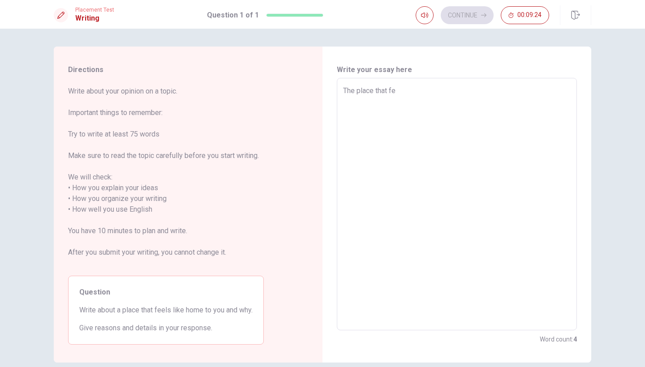
type textarea "The place that fee"
type textarea "x"
type textarea "The place that feel"
type textarea "x"
type textarea "The place that feels"
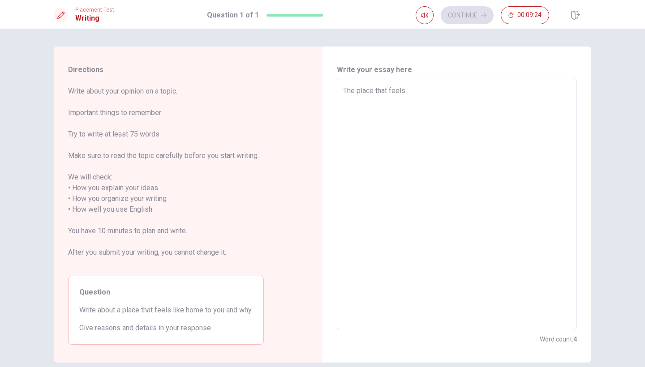
type textarea "x"
type textarea "The place that feels"
type textarea "x"
type textarea "The place that feels l"
type textarea "x"
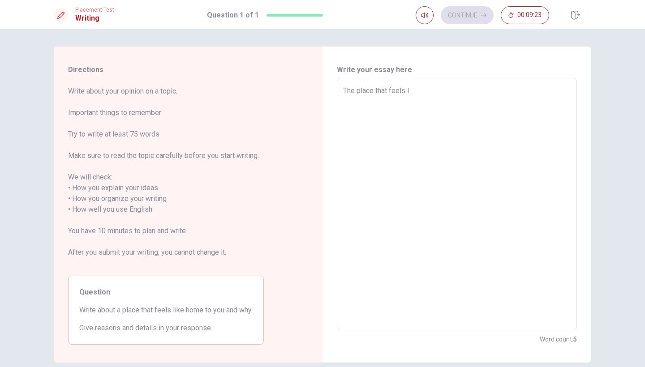
type textarea "The place that feels li"
type textarea "x"
type textarea "The place that feels lik"
type textarea "x"
type textarea "The place that feels like"
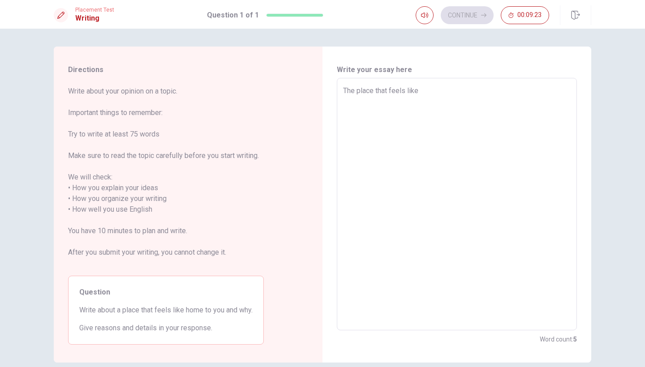
type textarea "x"
type textarea "The place that feels like"
type textarea "x"
type textarea "The place that feels like h"
type textarea "x"
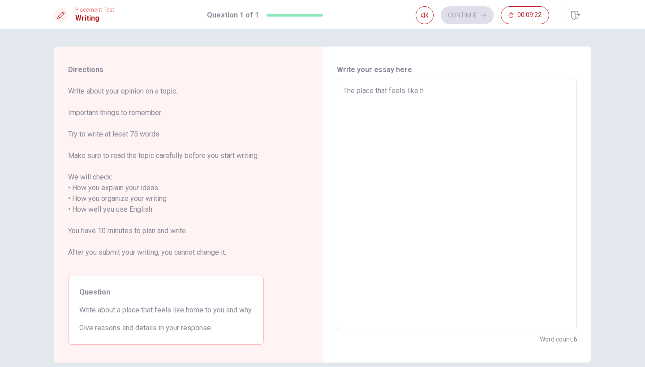
type textarea "The place that feels like ho"
type textarea "x"
type textarea "The place that feels like hom"
type textarea "x"
type textarea "The place that feels like home"
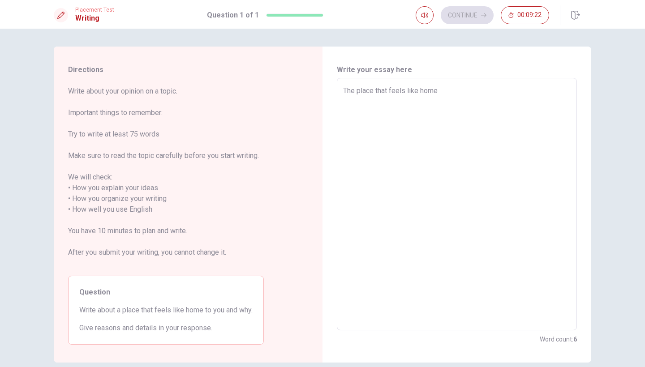
type textarea "x"
type textarea "The place that feels like home"
type textarea "x"
type textarea "The place that feels like home n"
type textarea "x"
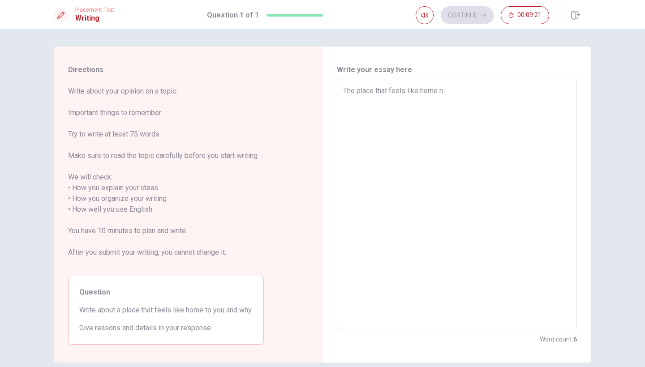
type textarea "The place that feels like home nt"
type textarea "x"
type textarea "The place that feels like home nto"
type textarea "x"
type textarea "The place that feels like home nto"
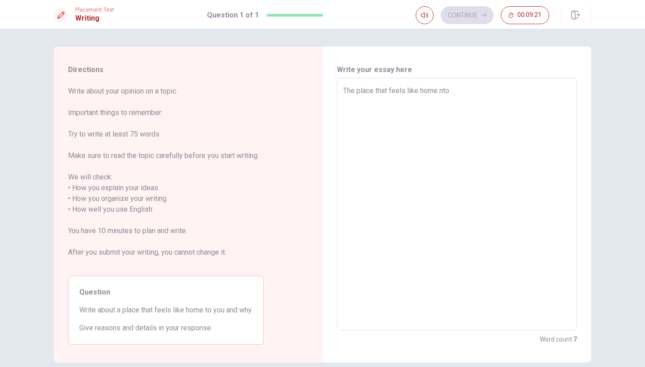
type textarea "x"
type textarea "The place that feels like home nto m"
type textarea "x"
type textarea "The place that feels like home nto"
type textarea "x"
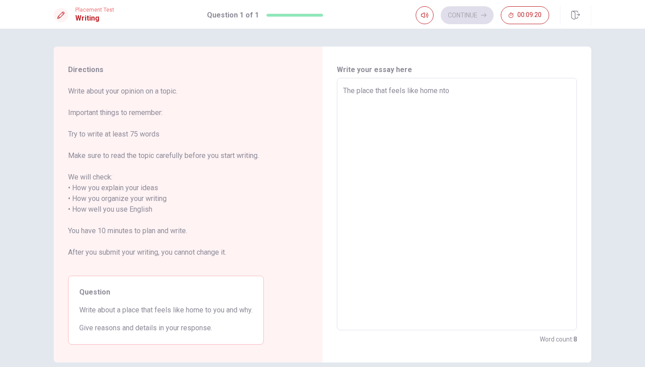
type textarea "The place that feels like home nto"
type textarea "x"
type textarea "The place that feels like home nt"
type textarea "x"
type textarea "The place that feels like home n"
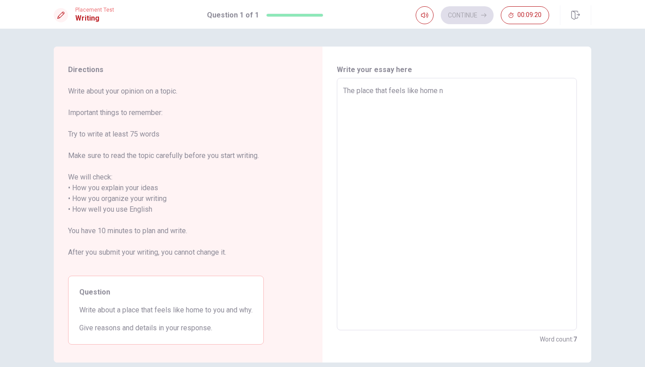
type textarea "x"
type textarea "The place that feels like home"
type textarea "x"
type textarea "The place that feels like home t"
type textarea "x"
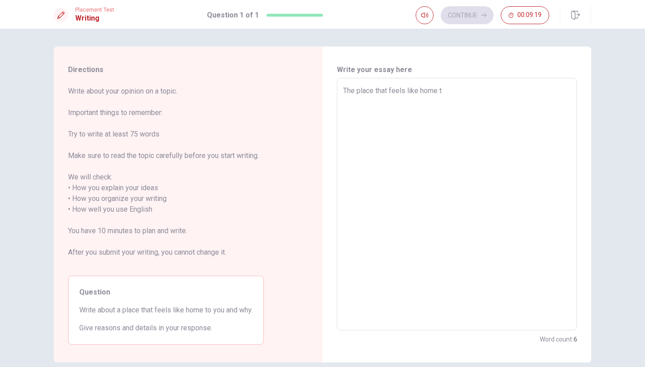
type textarea "The place that feels like home to"
type textarea "x"
type textarea "The place that feels like home to"
type textarea "x"
type textarea "The place that feels like home to m"
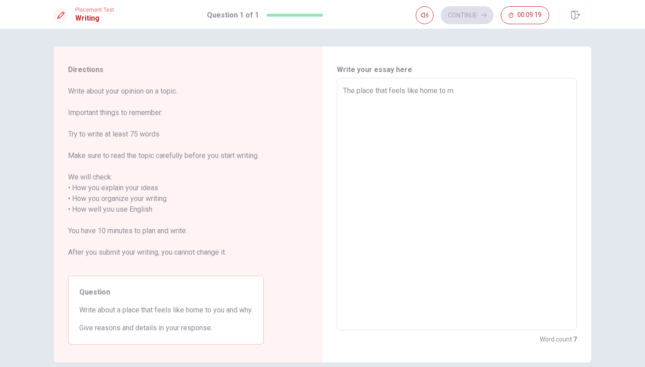
type textarea "x"
type textarea "The place that feels like home to me"
type textarea "x"
type textarea "The place that feels like home to me"
type textarea "x"
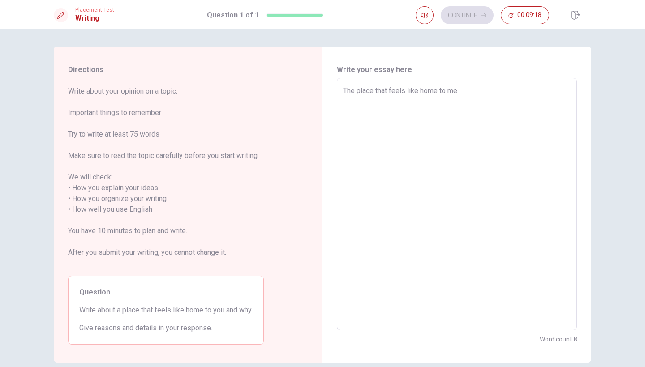
type textarea "The place that feels like home to me i"
type textarea "x"
type textarea "The place that feels like home to me is"
type textarea "x"
type textarea "The place that feels like home to me is"
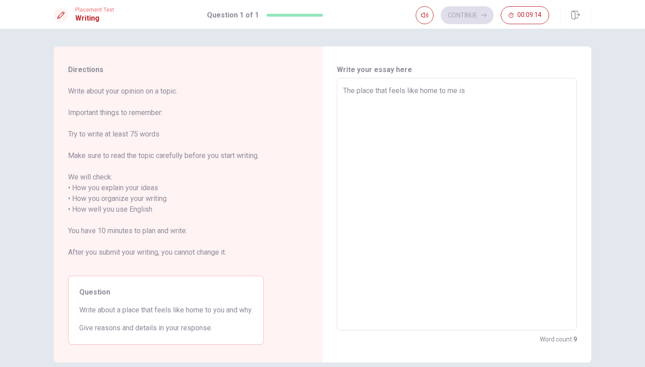
type textarea "x"
type textarea "The place that feels like home to me is t"
type textarea "x"
type textarea "The place that feels like home to me is tr"
type textarea "x"
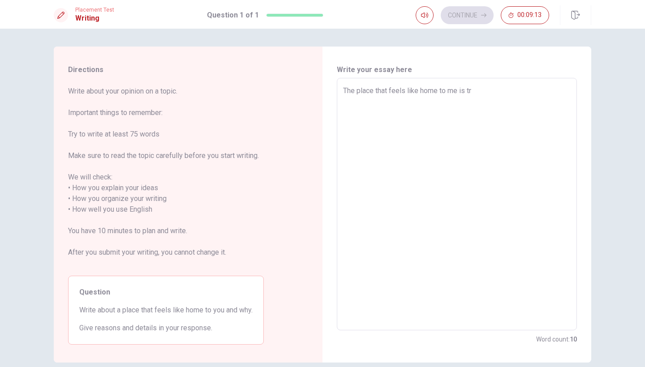
type textarea "The place that feels like home to me is tra"
type textarea "x"
type textarea "The place that feels like home to me is trai"
type textarea "x"
type textarea "The place that feels like home to me is tra"
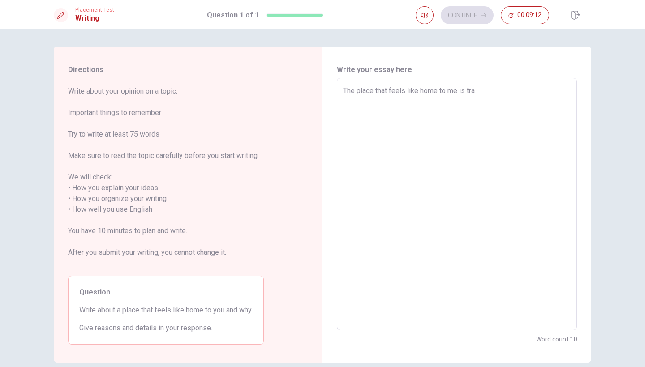
type textarea "x"
type textarea "The place that feels like home to me is tr"
type textarea "x"
type textarea "The place that feels like home to me is t"
type textarea "x"
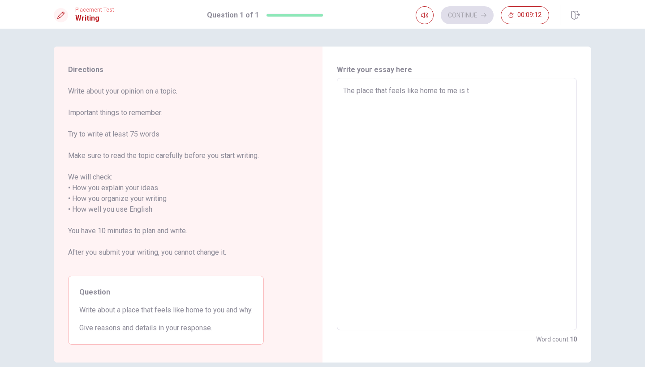
type textarea "The place that feels like home to me is"
type textarea "x"
type textarea "The place that feels like home to me is t"
type textarea "x"
type textarea "The place that feels like home to me is th"
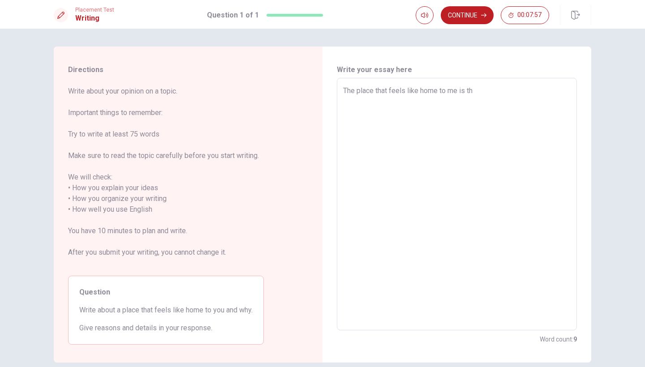
type textarea "x"
type textarea "The place that feels like home to me is the"
type textarea "x"
type textarea "The place that feels like home to me is the"
type textarea "x"
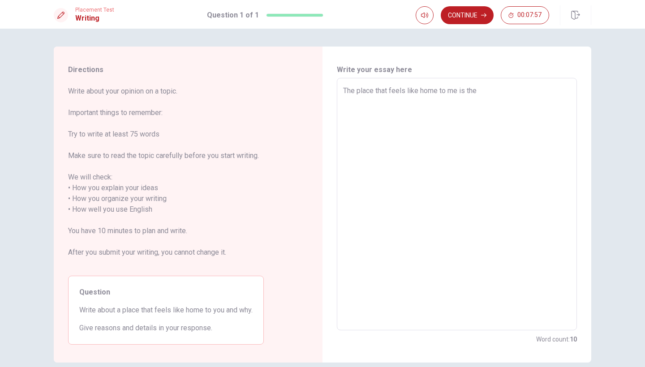
type textarea "The place that feels like home to me is the c"
type textarea "x"
type textarea "The place that feels like home to me is the ci"
type textarea "x"
type textarea "The place that feels like home to me is the cit"
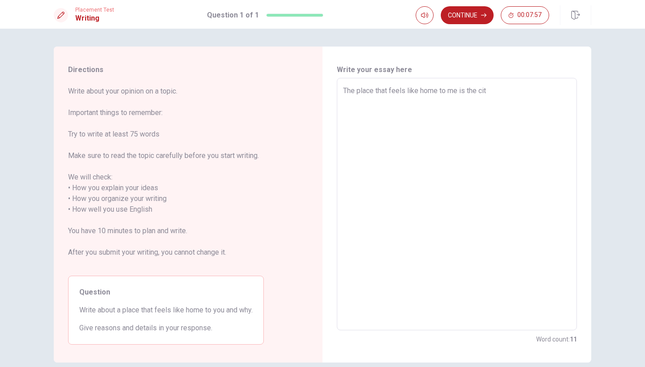
type textarea "x"
type textarea "The place that feels like home to me is the city"
type textarea "x"
type textarea "The place that feels like home to me is the city"
type textarea "x"
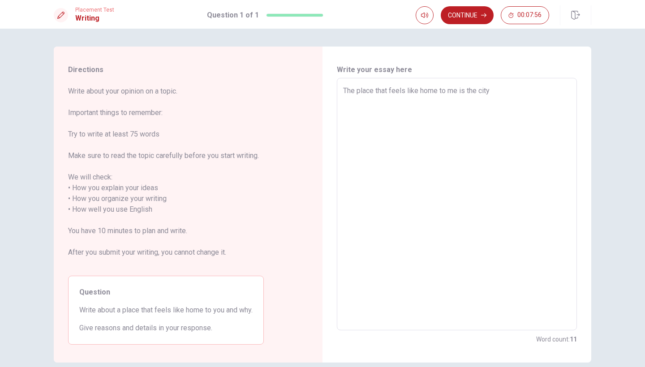
type textarea "The place that feels like home to me is the city x"
type textarea "x"
type textarea "The place that feels like home to me is the city xh"
type textarea "x"
type textarea "The place that feels like home to me is the city xhe"
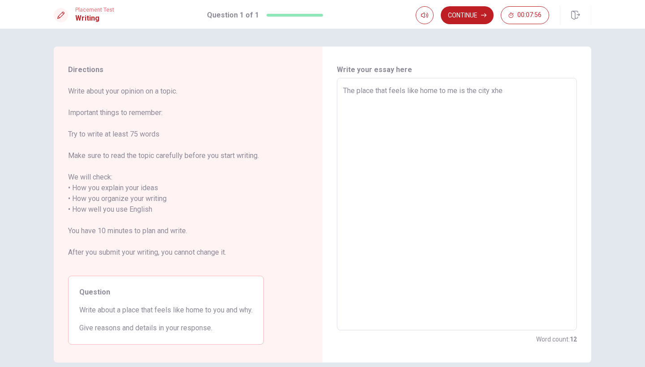
type textarea "x"
type textarea "The place that feels like home to me is the city xher"
type textarea "x"
type textarea "The place that feels like home to me is the city xhere"
type textarea "x"
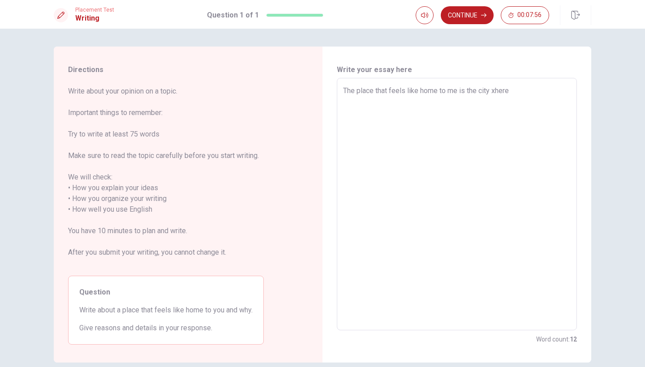
type textarea "The place that feels like home to me is the city xhere"
type textarea "x"
type textarea "The place that feels like home to me is the city xhere"
type textarea "x"
type textarea "The place that feels like home to me is the city xher"
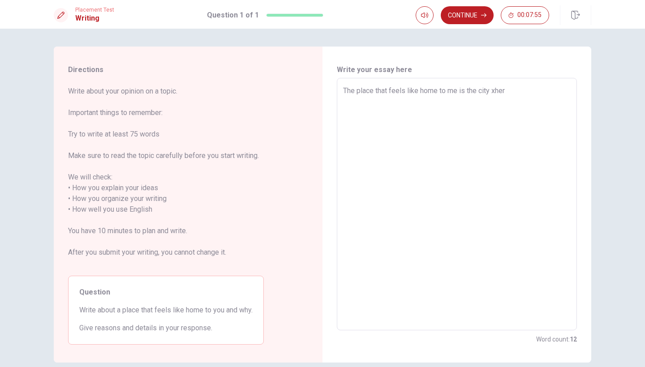
type textarea "x"
type textarea "The place that feels like home to me is the city xhe"
type textarea "x"
type textarea "The place that feels like home to me is the city xh"
type textarea "x"
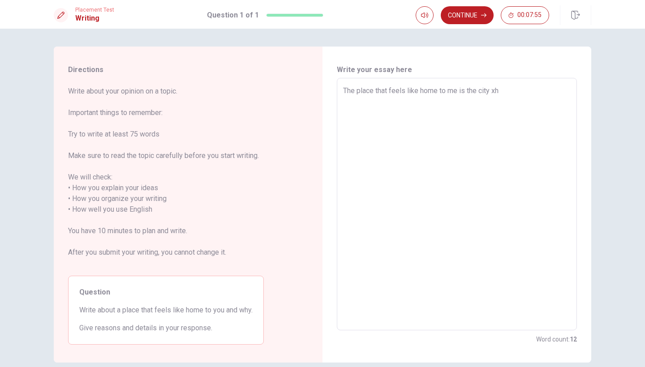
type textarea "The place that feels like home to me is the city x"
type textarea "x"
type textarea "The place that feels like home to me is the city"
type textarea "x"
type textarea "The place that feels like home to me is the city w"
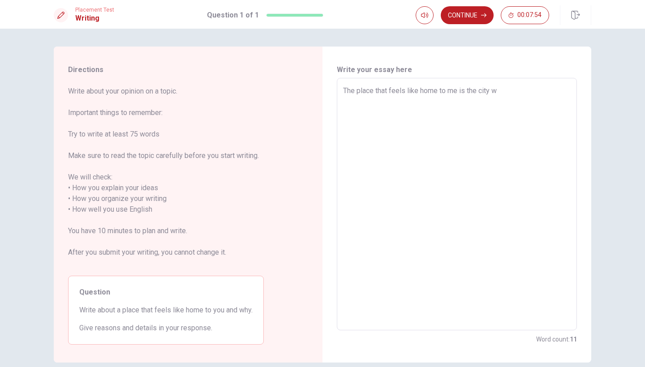
type textarea "x"
type textarea "The place that feels like home to me is the city wh"
type textarea "x"
type textarea "The place that feels like home to me is the city whe"
type textarea "x"
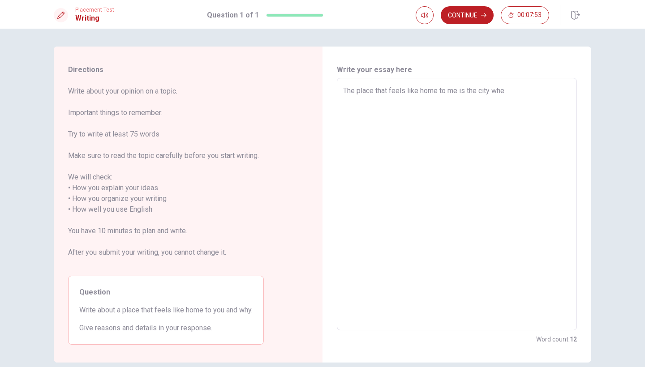
type textarea "The place that feels like home to me is the city wher"
type textarea "x"
type textarea "The place that feels like home to me is the city where"
type textarea "x"
type textarea "The place that feels like home to me is the city where"
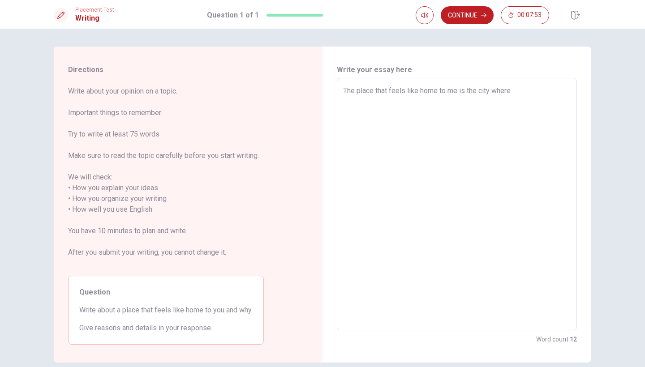
type textarea "x"
type textarea "The place that feels like home to me is the city where i"
type textarea "x"
type textarea "The place that feels like home to me is the city where i"
type textarea "x"
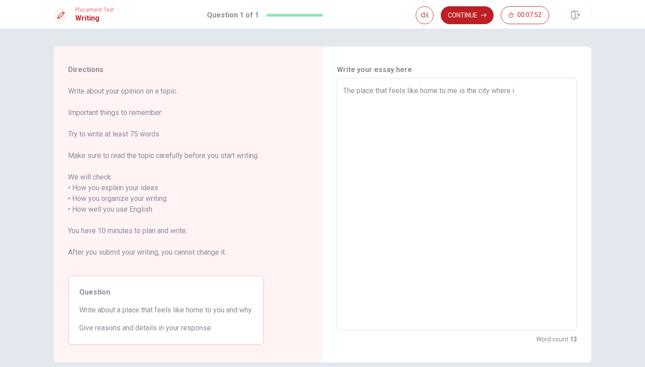
type textarea "The place that feels like home to me is the city where i g"
type textarea "x"
type textarea "The place that feels like home to me is the city where i go"
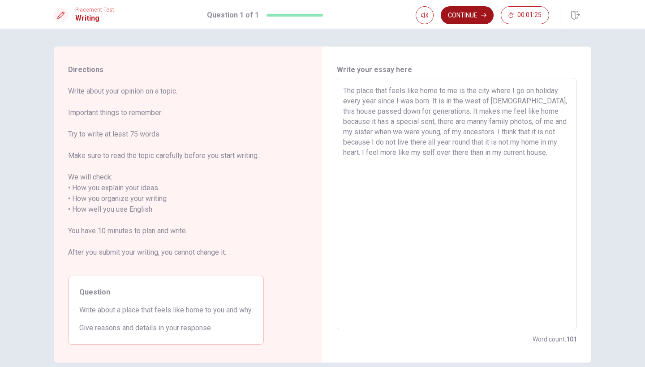
click at [470, 14] on button "Continue" at bounding box center [467, 15] width 53 height 18
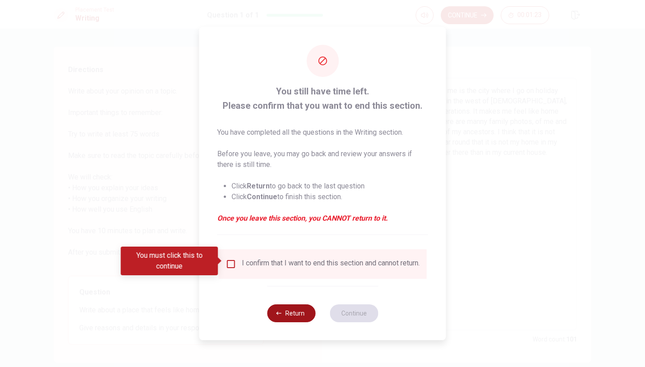
click at [300, 320] on button "Return" at bounding box center [291, 314] width 48 height 18
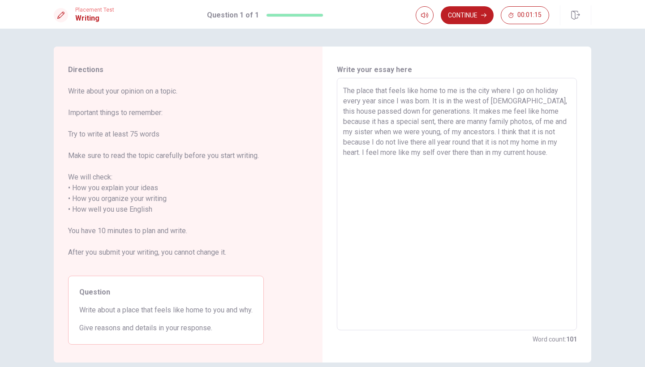
click at [489, 91] on textarea "The place that feels like home to me is the city where I go on holiday every ye…" at bounding box center [456, 205] width 227 height 238
click at [473, 112] on textarea "The place that feels like home to me is the house in a small city where I go on…" at bounding box center [456, 205] width 227 height 238
click at [500, 121] on textarea "The place that feels like home to me is the house in a small city where I go on…" at bounding box center [456, 205] width 227 height 238
click at [465, 133] on textarea "The place that feels like home to me is the house in a small city where I go on…" at bounding box center [456, 205] width 227 height 238
click at [474, 20] on button "Continue" at bounding box center [467, 15] width 53 height 18
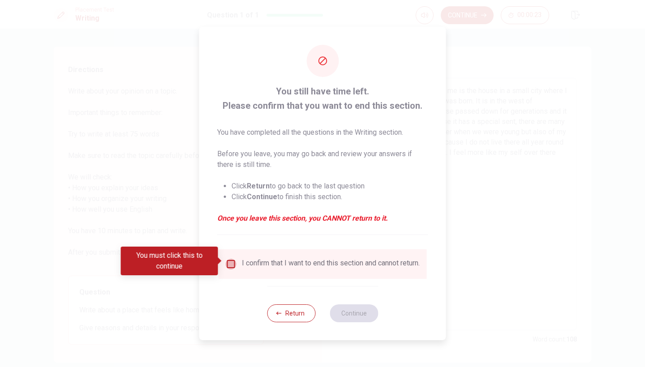
click at [229, 260] on input "You must click this to continue" at bounding box center [231, 264] width 11 height 11
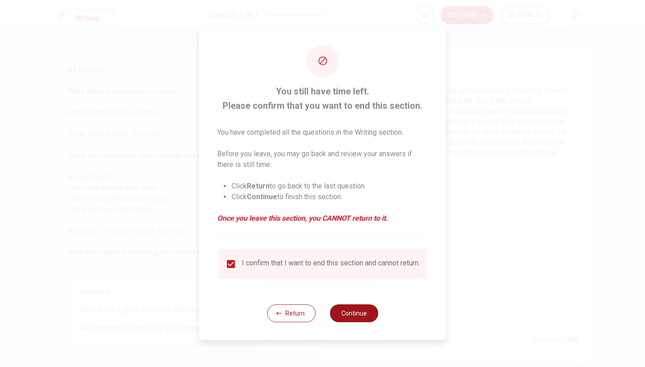
click at [359, 318] on button "Continue" at bounding box center [354, 314] width 48 height 18
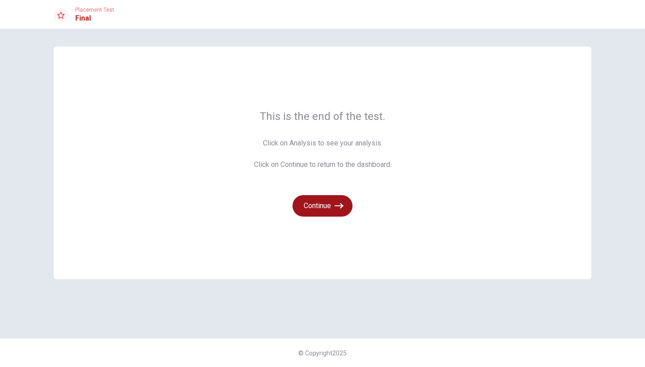
click at [320, 212] on button "Continue" at bounding box center [322, 205] width 60 height 21
